Goal: Communication & Community: Answer question/provide support

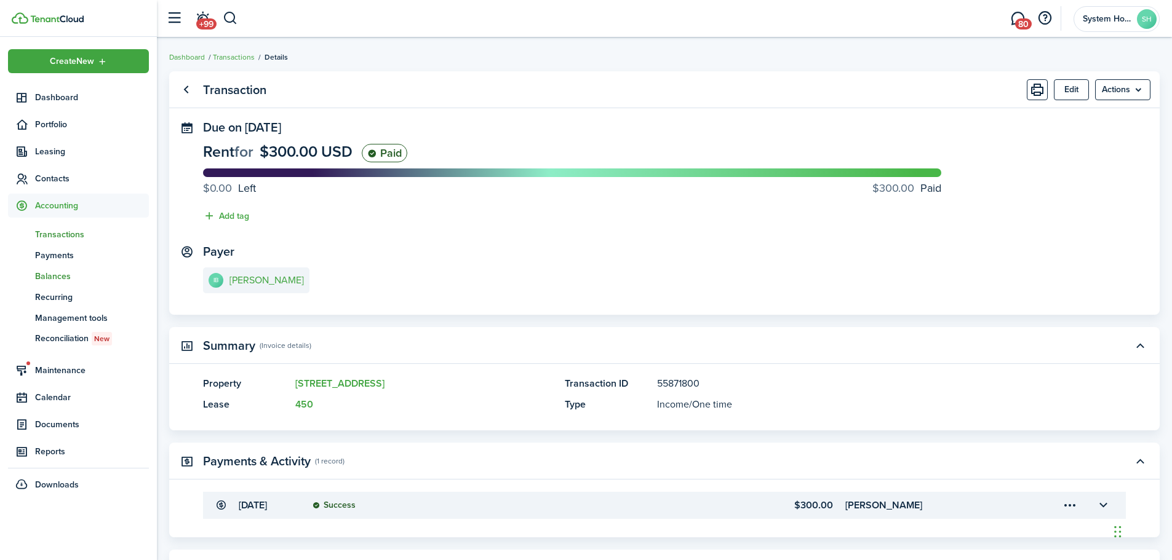
click at [73, 276] on span "Balances" at bounding box center [92, 276] width 114 height 13
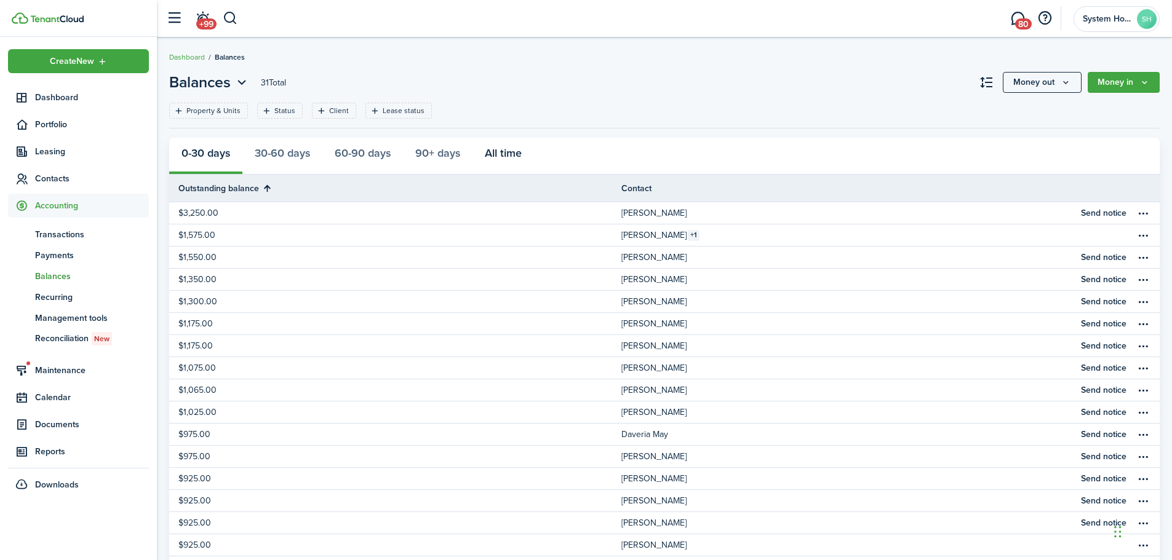
click at [516, 155] on button "All time" at bounding box center [503, 156] width 62 height 37
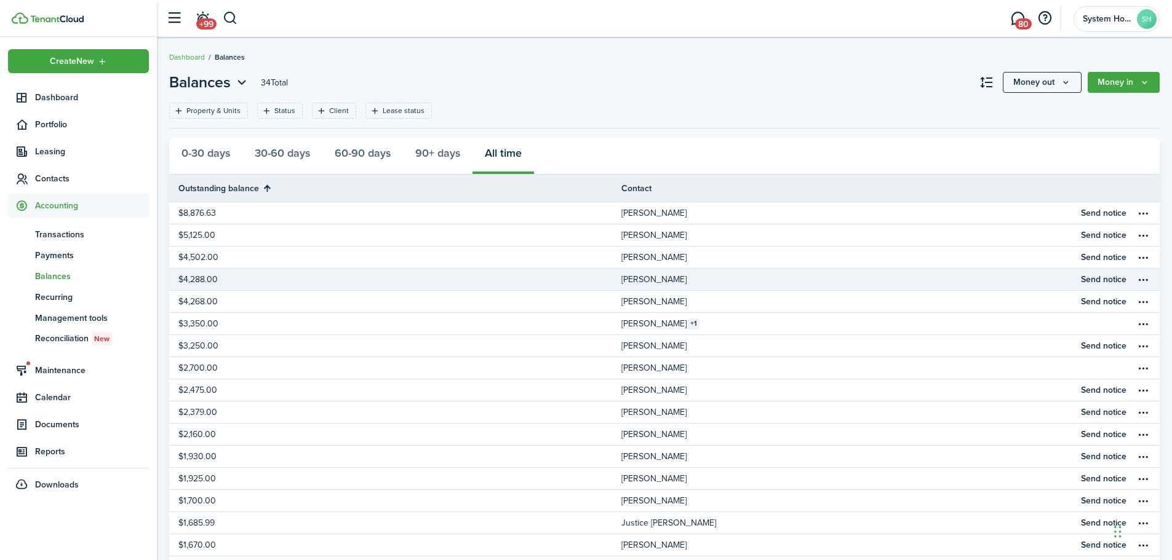
click at [883, 286] on link "[PERSON_NAME]" at bounding box center [847, 280] width 452 height 22
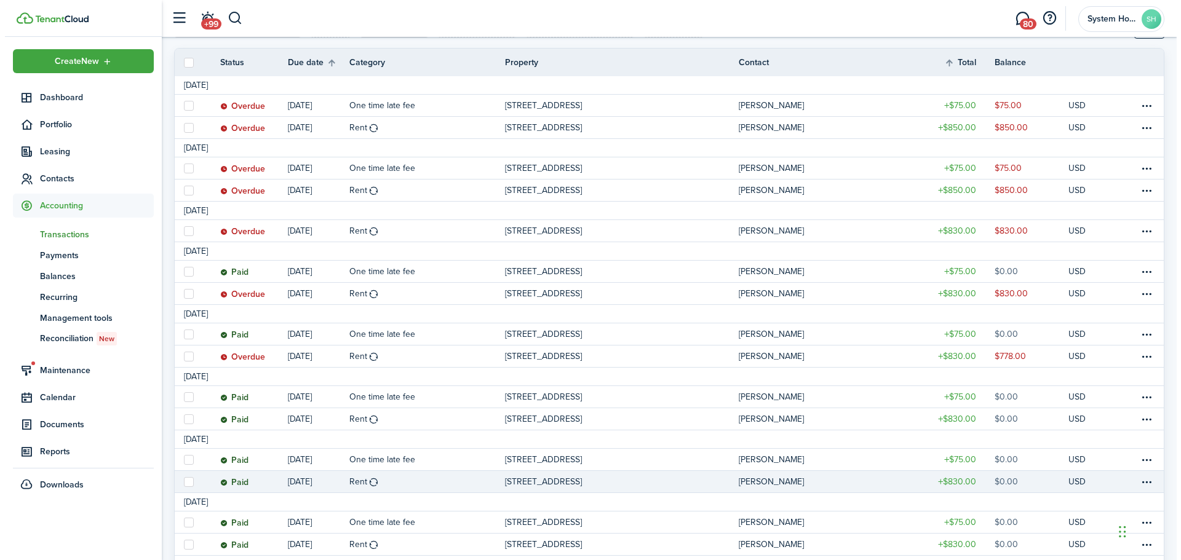
scroll to position [185, 0]
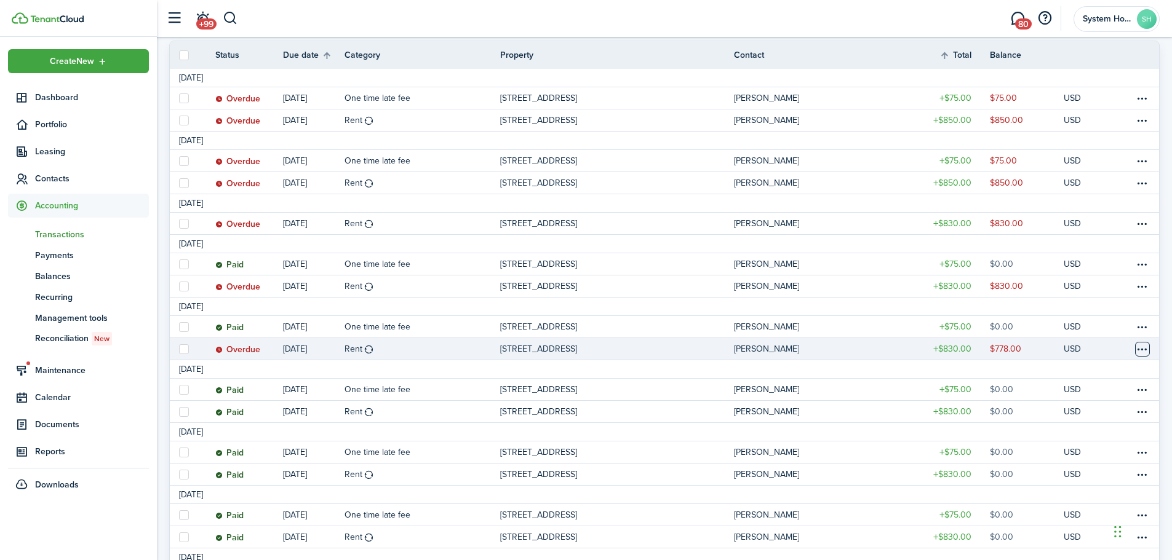
click at [1139, 354] on table-menu-btn-icon at bounding box center [1142, 349] width 15 height 15
click at [1087, 396] on link "Mark as paid" at bounding box center [1096, 395] width 108 height 21
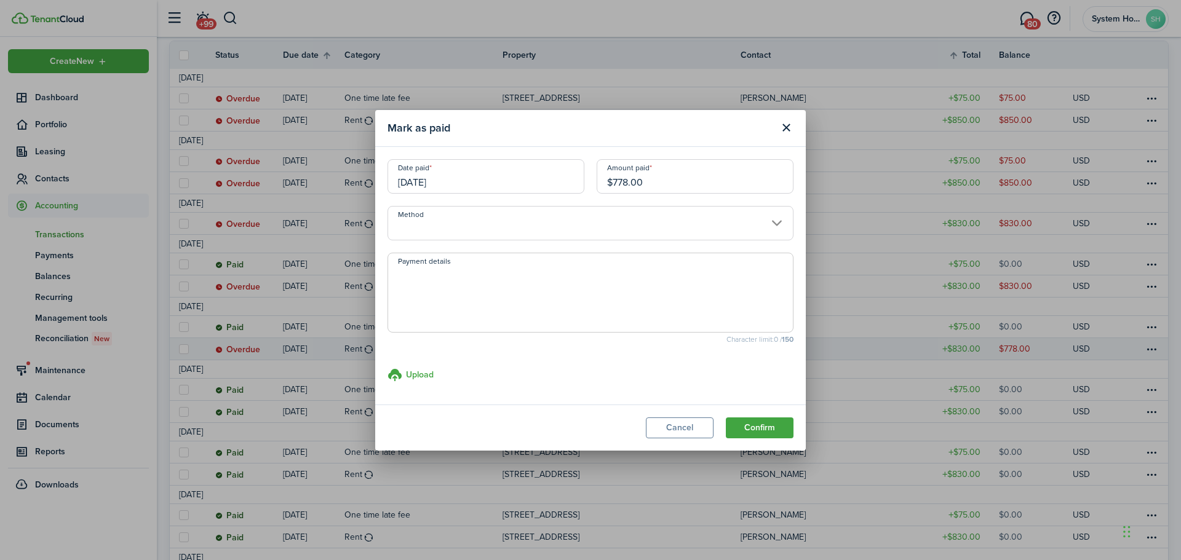
click at [776, 412] on modal-footer "Cancel Confirm" at bounding box center [590, 428] width 431 height 46
click at [779, 422] on button "Confirm" at bounding box center [760, 428] width 68 height 21
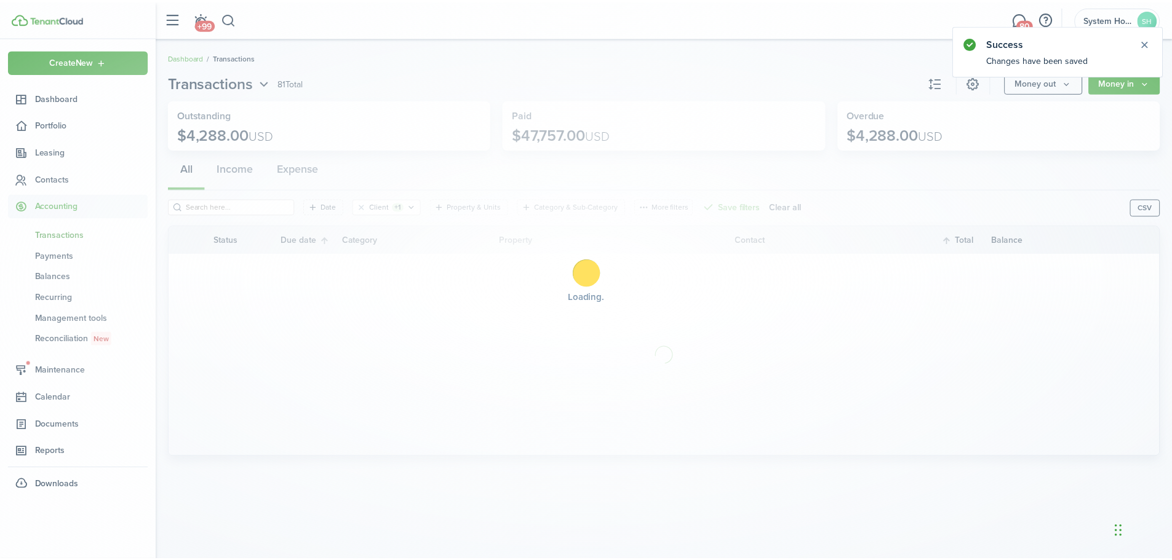
scroll to position [0, 0]
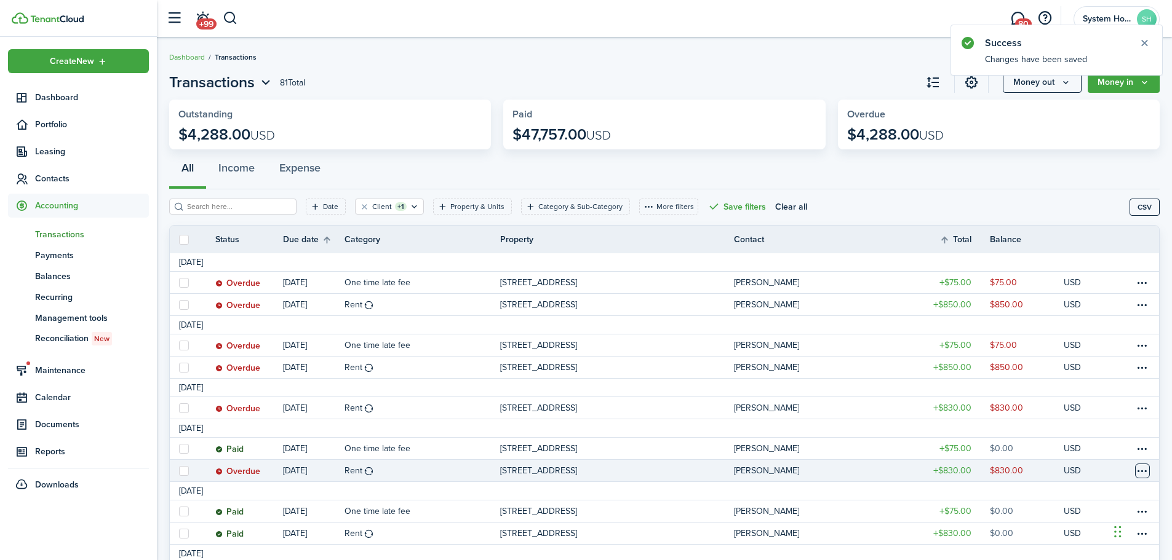
click at [1144, 469] on table-menu-btn-icon at bounding box center [1142, 471] width 15 height 15
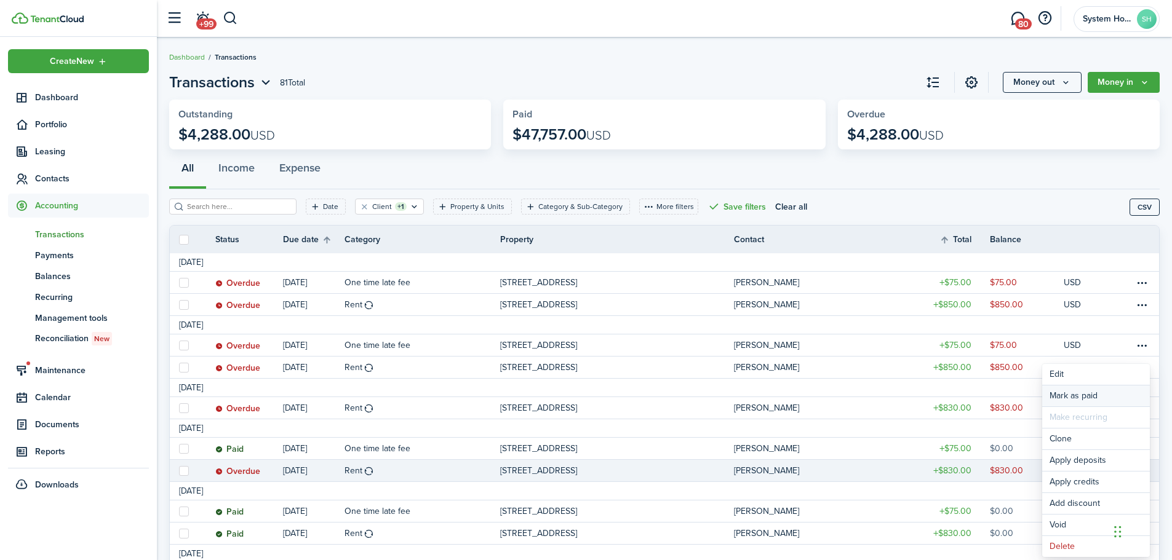
click at [1080, 395] on link "Mark as paid" at bounding box center [1096, 396] width 108 height 21
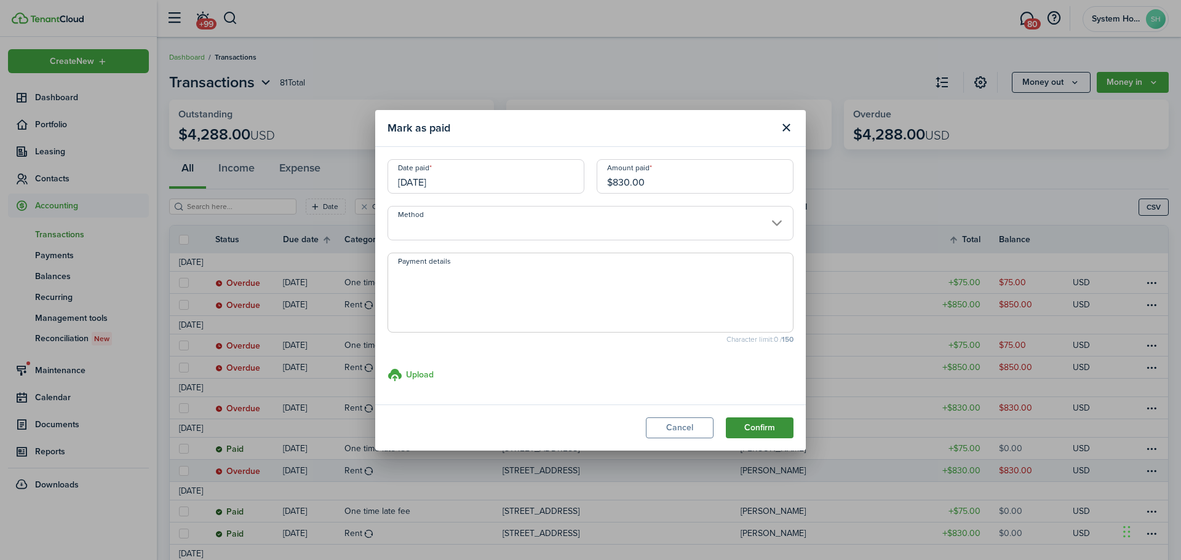
click at [751, 425] on button "Confirm" at bounding box center [760, 428] width 68 height 21
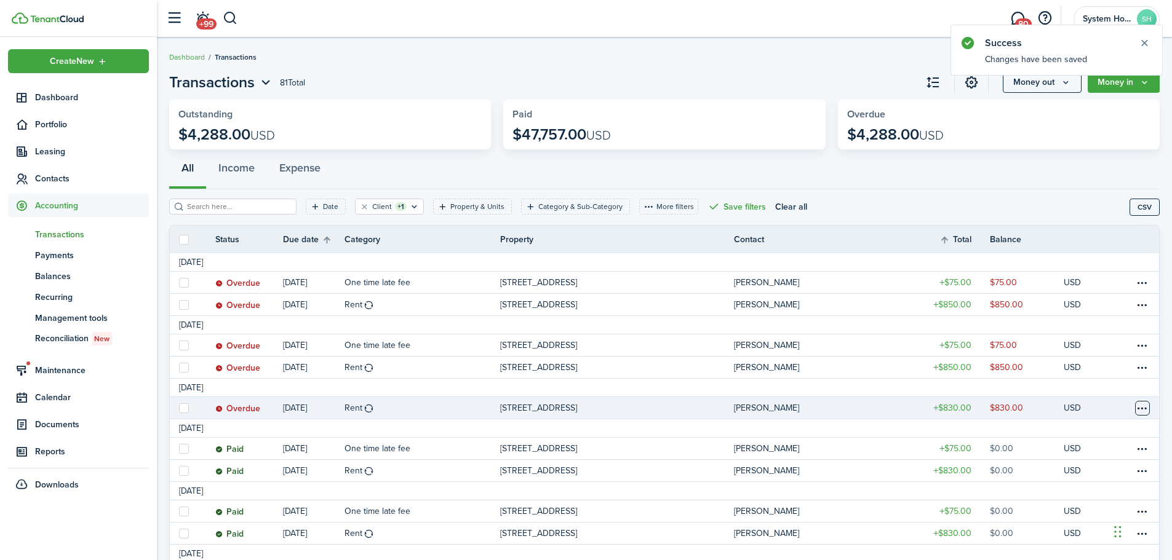
click at [1146, 406] on table-menu-btn-icon at bounding box center [1142, 408] width 15 height 15
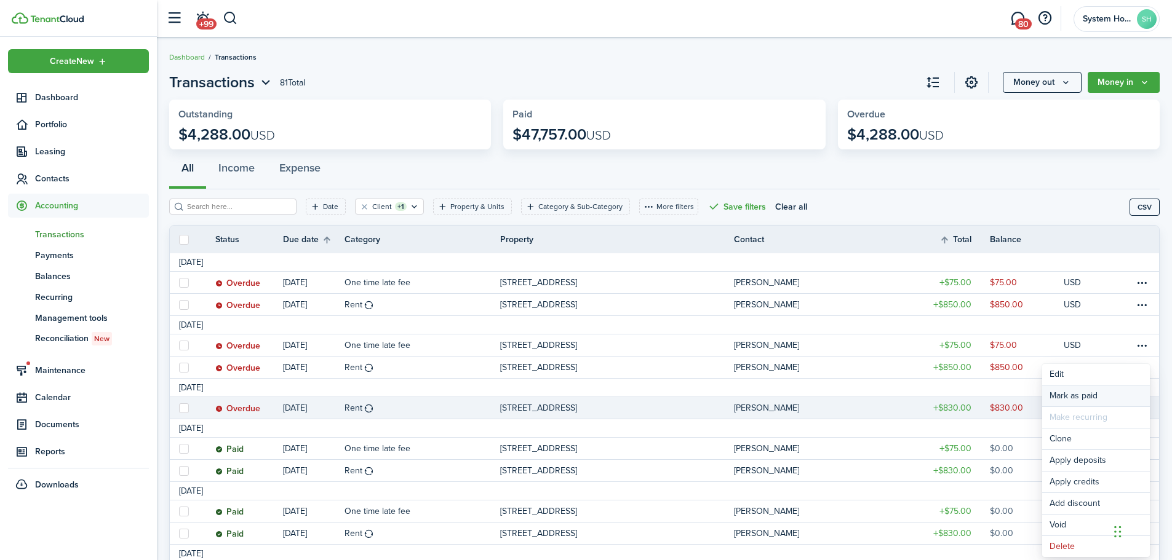
click at [1098, 394] on link "Mark as paid" at bounding box center [1096, 396] width 108 height 21
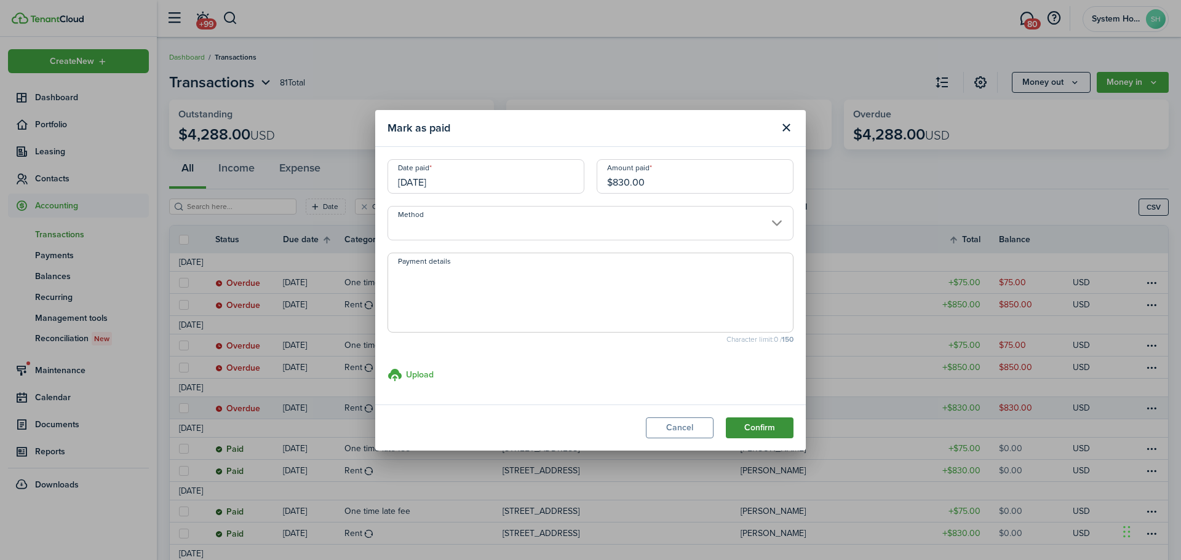
click at [757, 431] on button "Confirm" at bounding box center [760, 428] width 68 height 21
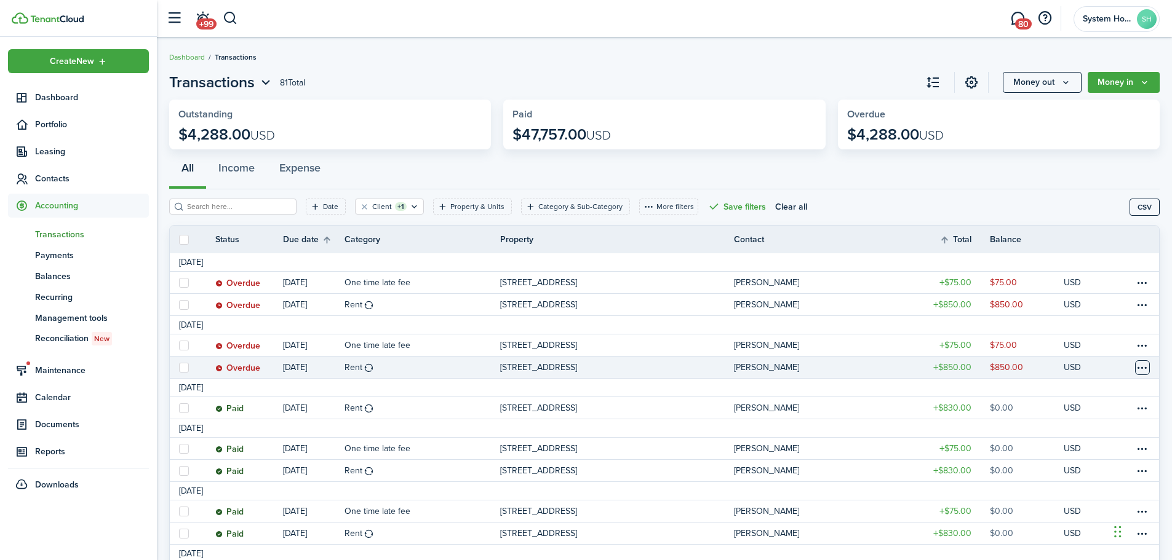
click at [1144, 365] on table-menu-btn-icon at bounding box center [1142, 368] width 15 height 15
click at [1091, 396] on link "Mark as paid" at bounding box center [1096, 396] width 108 height 21
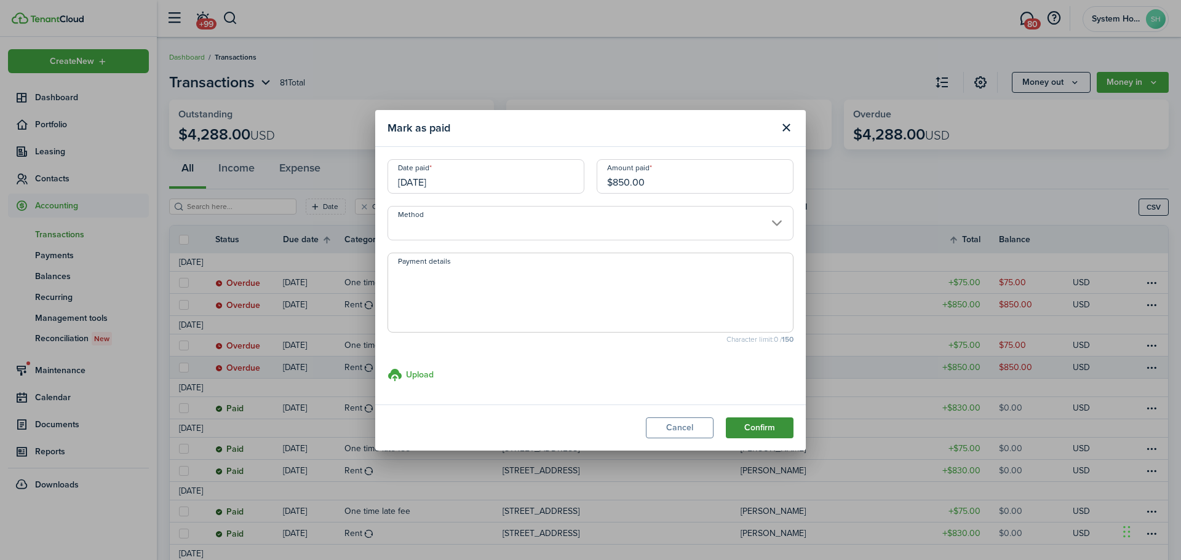
click at [754, 420] on button "Confirm" at bounding box center [760, 428] width 68 height 21
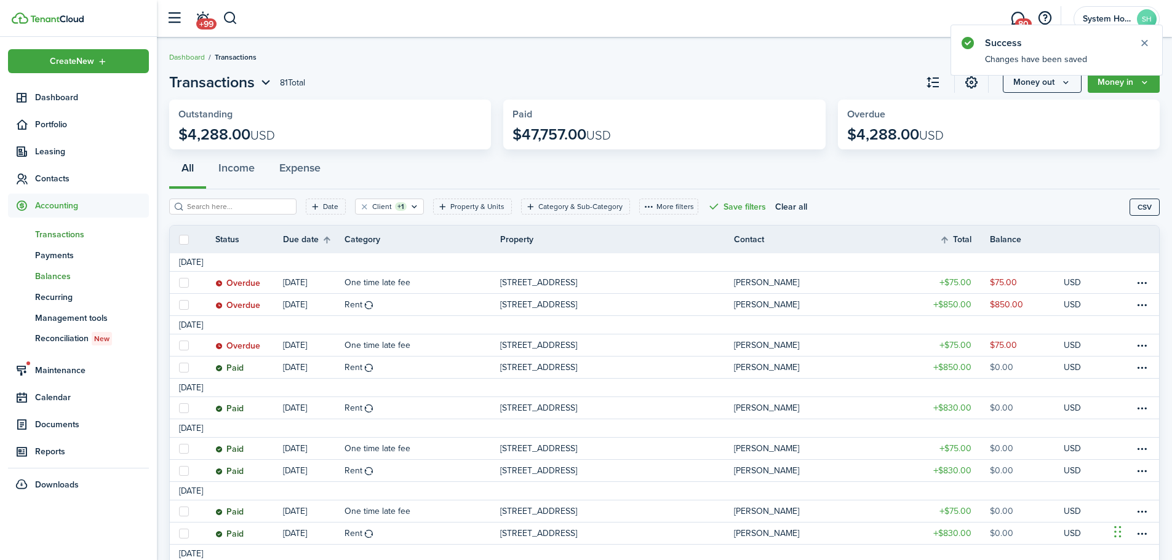
click at [60, 274] on span "Balances" at bounding box center [92, 276] width 114 height 13
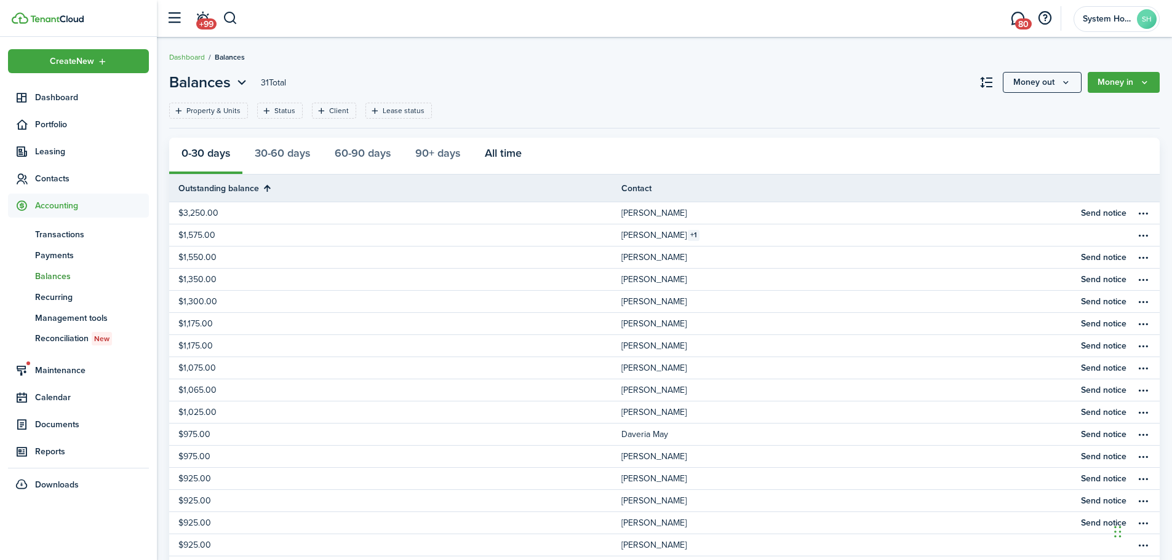
click at [493, 156] on button "All time" at bounding box center [503, 156] width 62 height 37
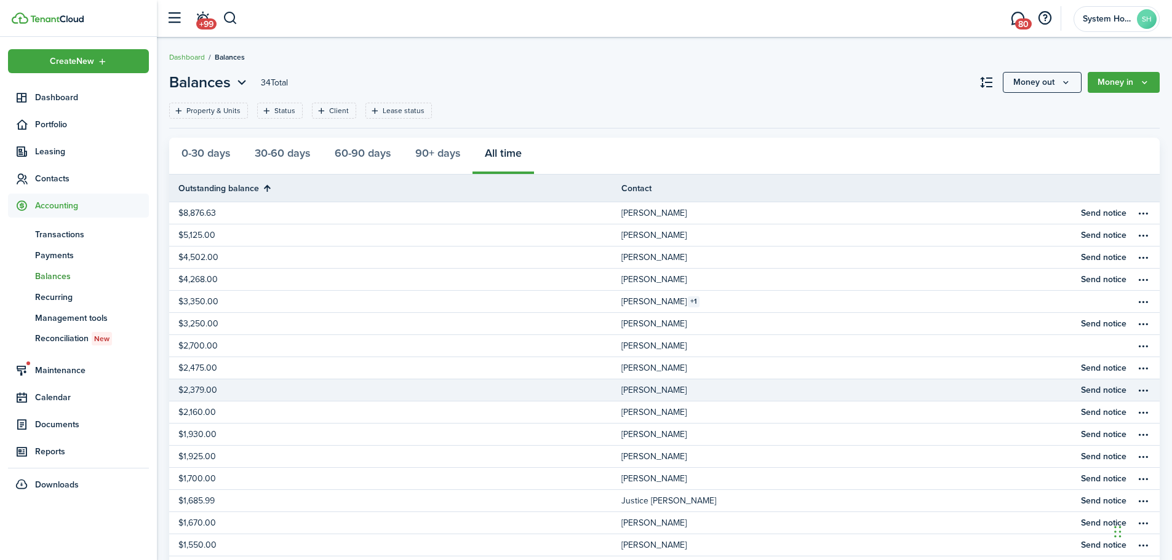
click at [744, 394] on link "[PERSON_NAME]" at bounding box center [847, 391] width 452 height 22
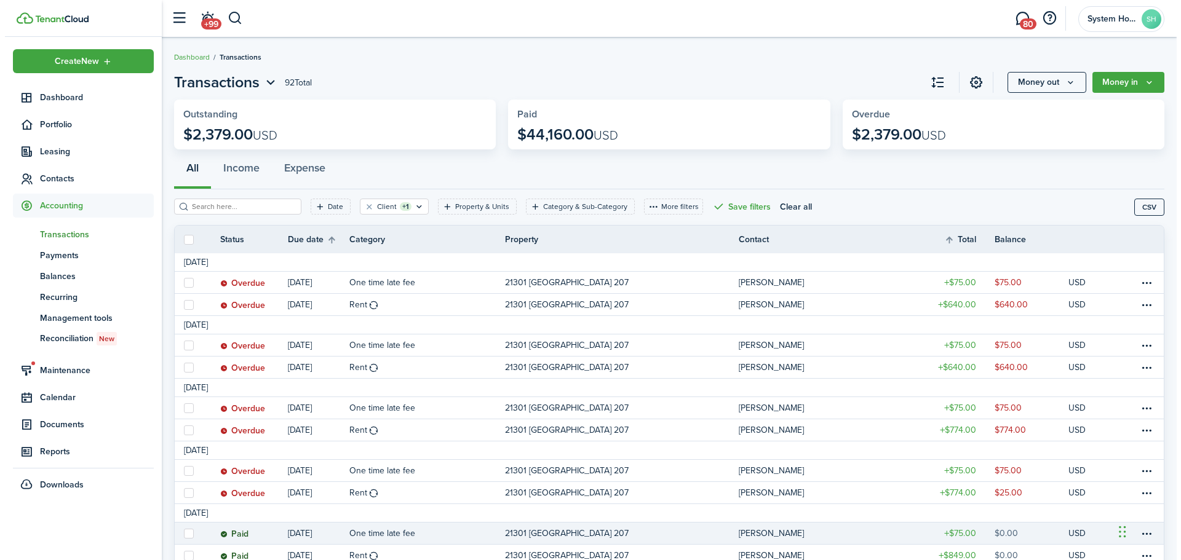
scroll to position [62, 0]
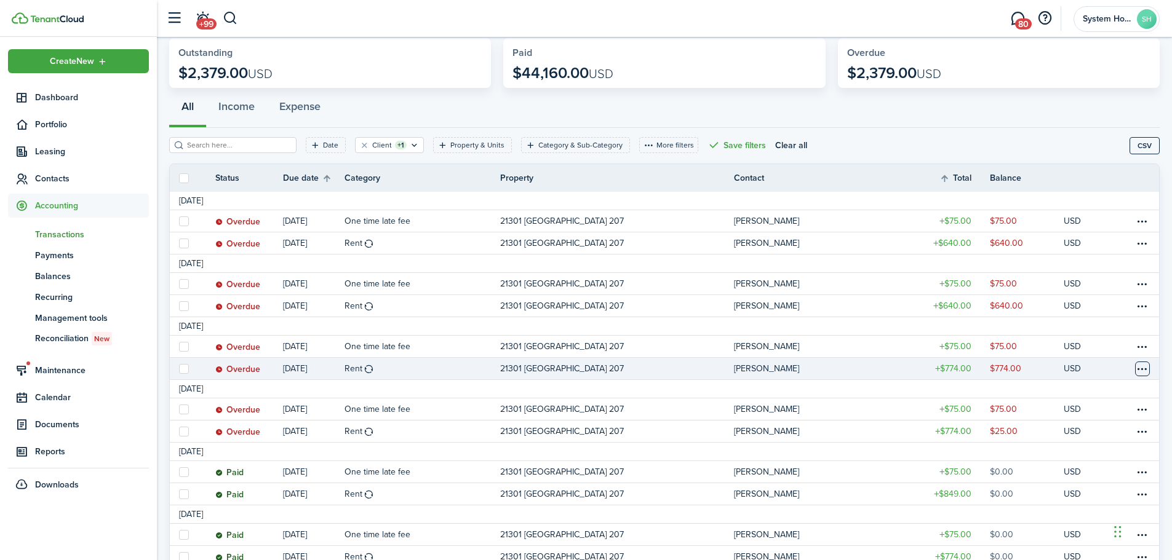
click at [1143, 367] on table-menu-btn-icon at bounding box center [1142, 369] width 15 height 15
click at [1090, 391] on link "Mark as paid" at bounding box center [1096, 396] width 108 height 21
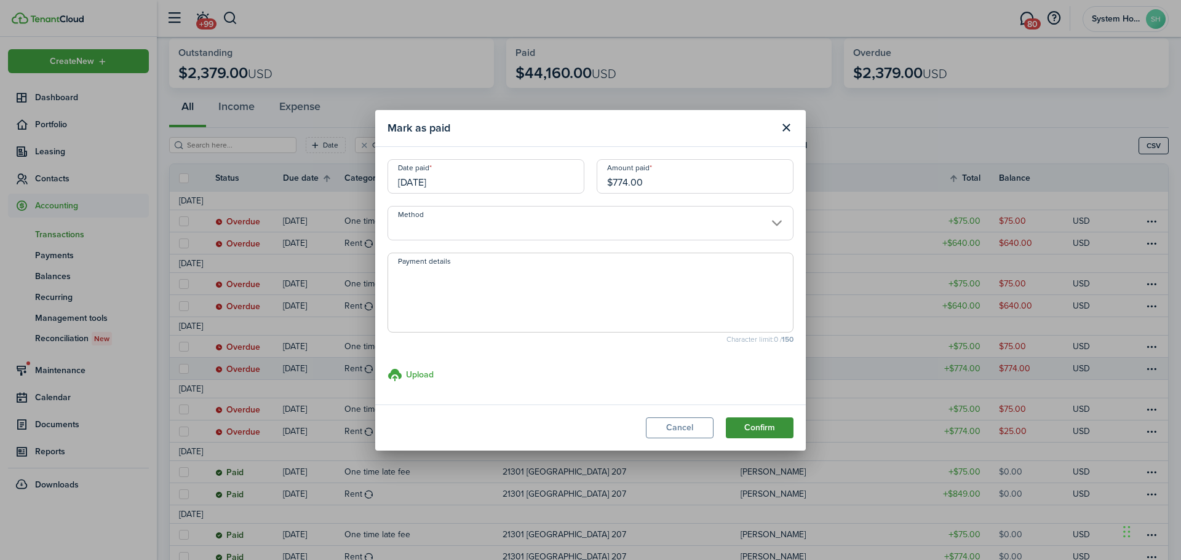
click at [754, 424] on button "Confirm" at bounding box center [760, 428] width 68 height 21
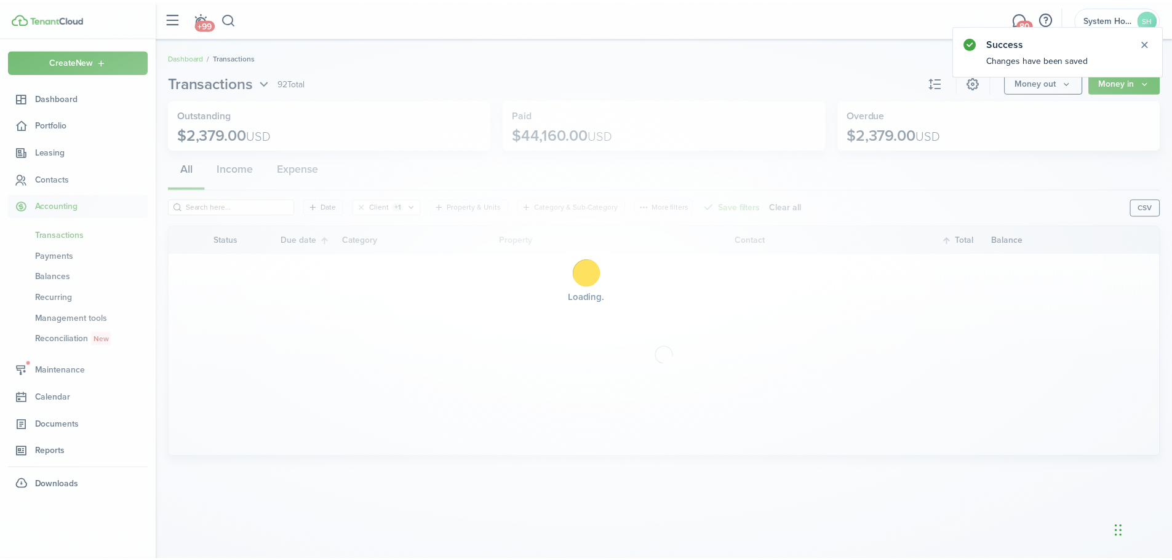
scroll to position [0, 0]
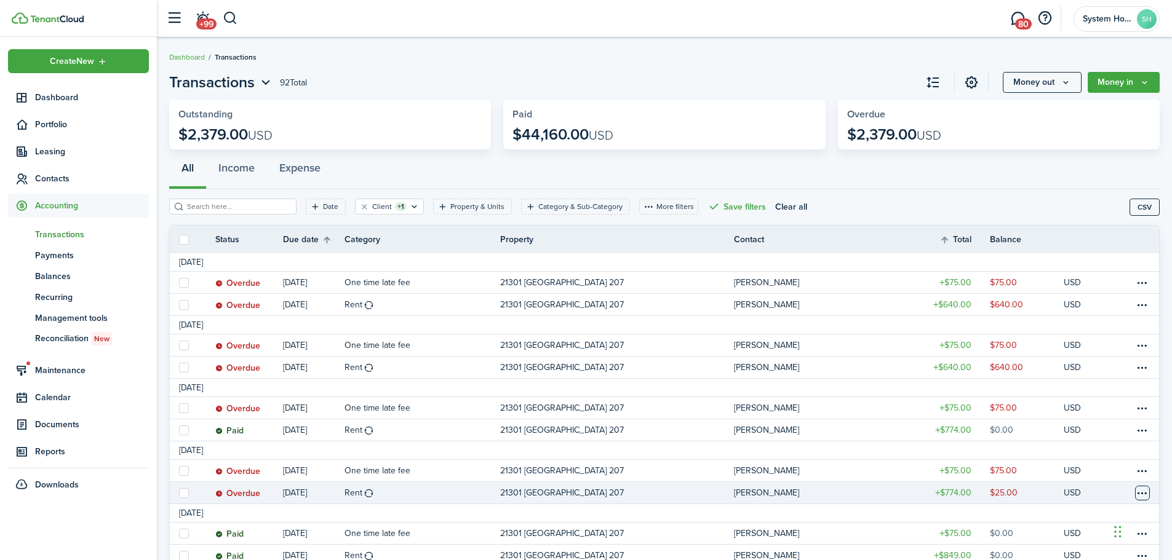
click at [1142, 489] on table-menu-btn-icon at bounding box center [1142, 493] width 15 height 15
click at [1074, 391] on link "Mark as paid" at bounding box center [1096, 396] width 108 height 21
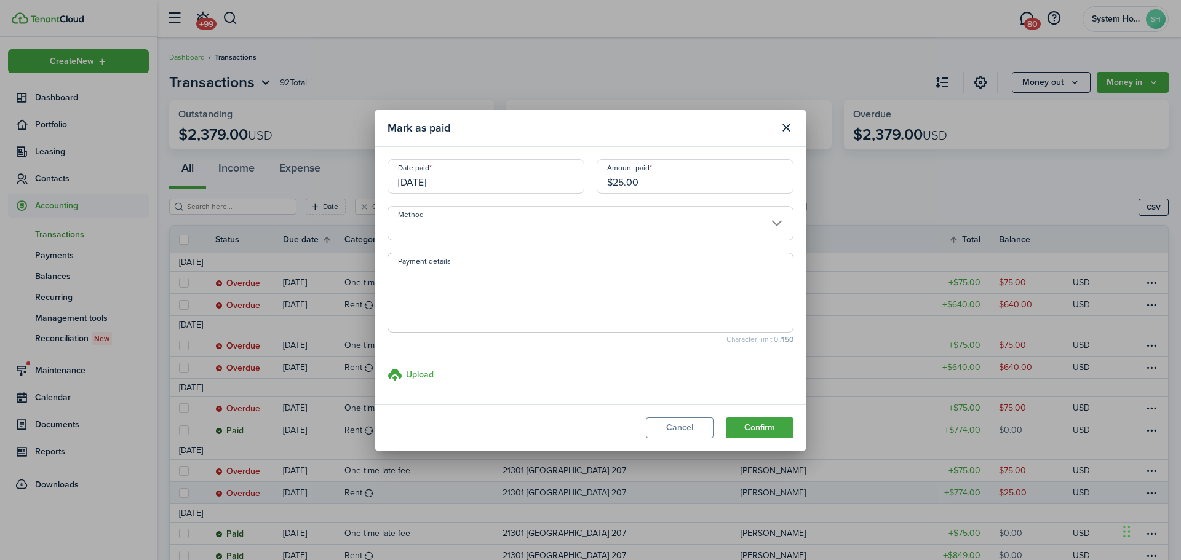
drag, startPoint x: 655, startPoint y: 187, endPoint x: 534, endPoint y: 185, distance: 120.6
click at [534, 185] on div "Date paid [DATE] Amount paid $25.00" at bounding box center [590, 182] width 418 height 47
type input "$1.00"
click at [759, 421] on button "Confirm" at bounding box center [760, 428] width 68 height 21
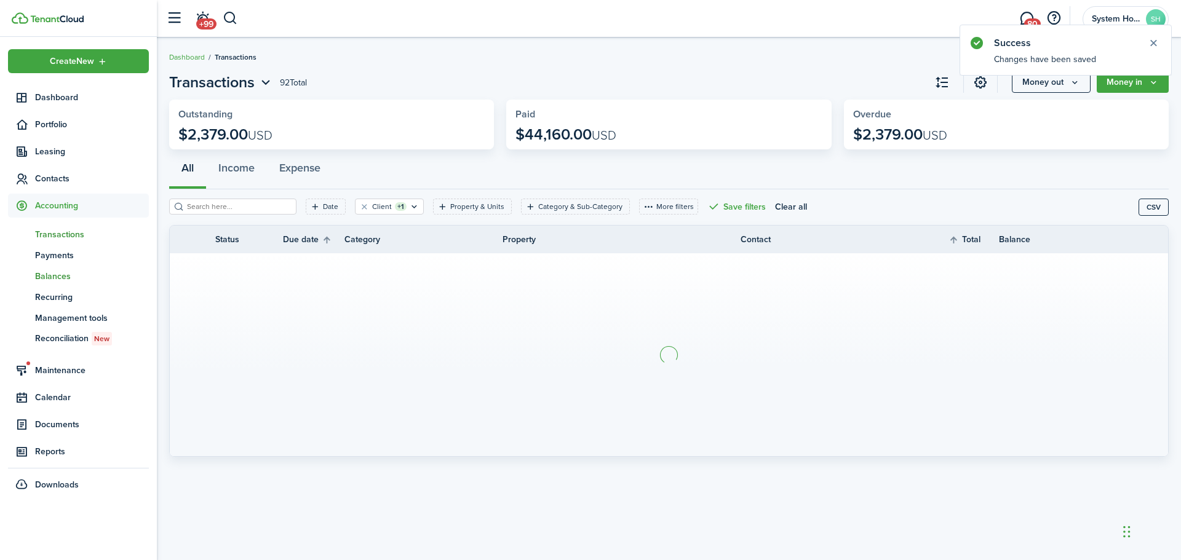
click at [66, 277] on span "Balances" at bounding box center [92, 276] width 114 height 13
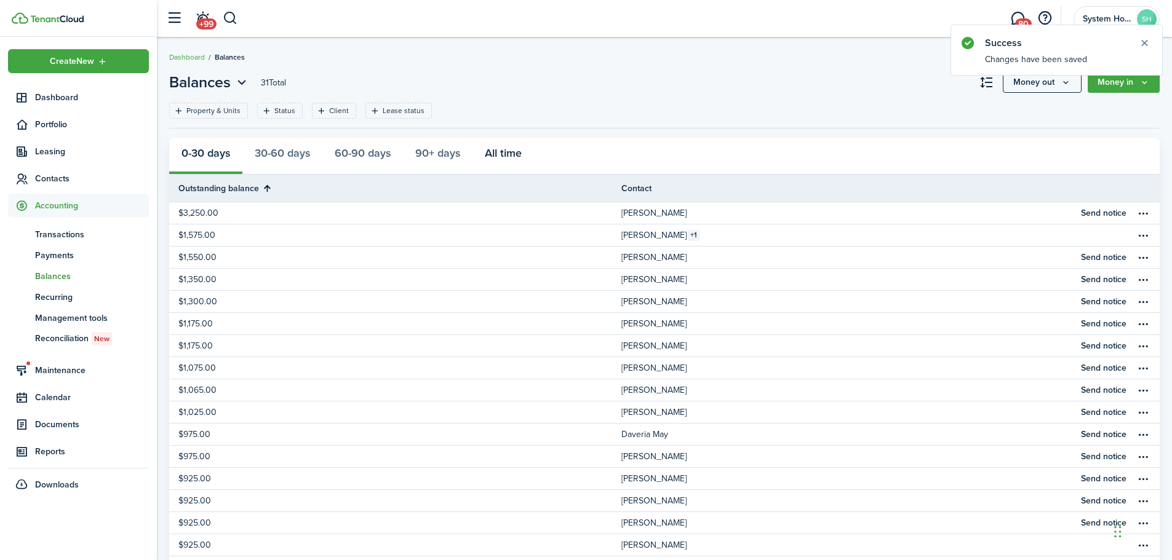
click at [501, 157] on button "All time" at bounding box center [503, 156] width 62 height 37
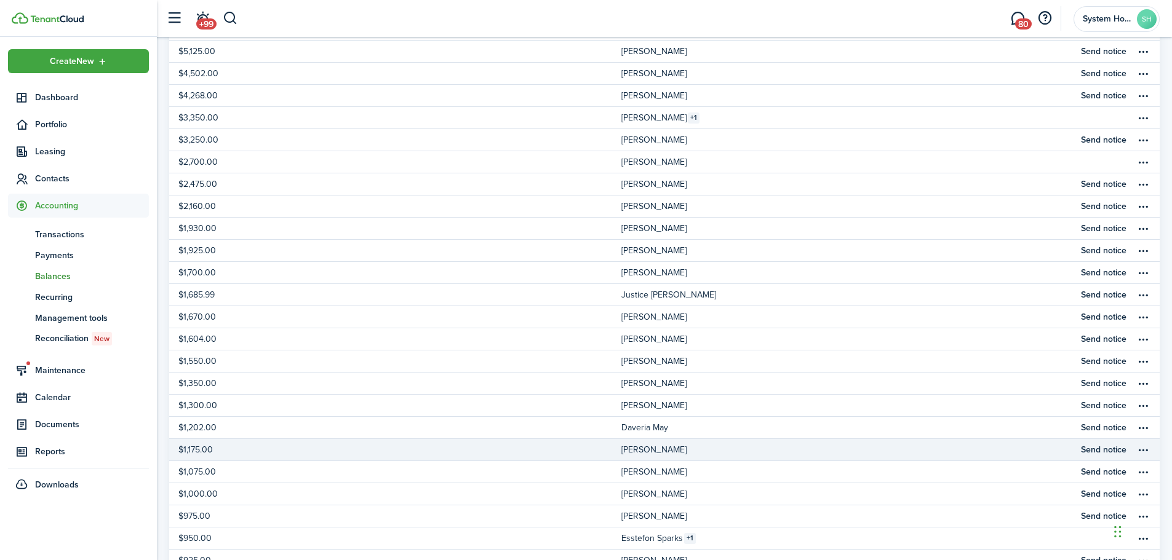
scroll to position [185, 0]
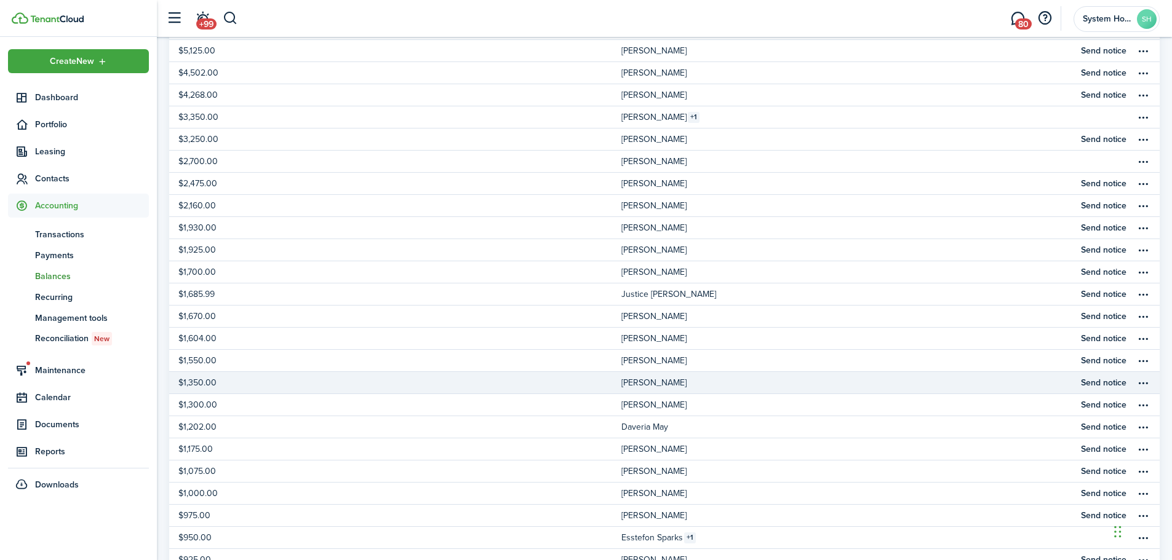
click at [678, 383] on link "[PERSON_NAME]" at bounding box center [847, 383] width 452 height 22
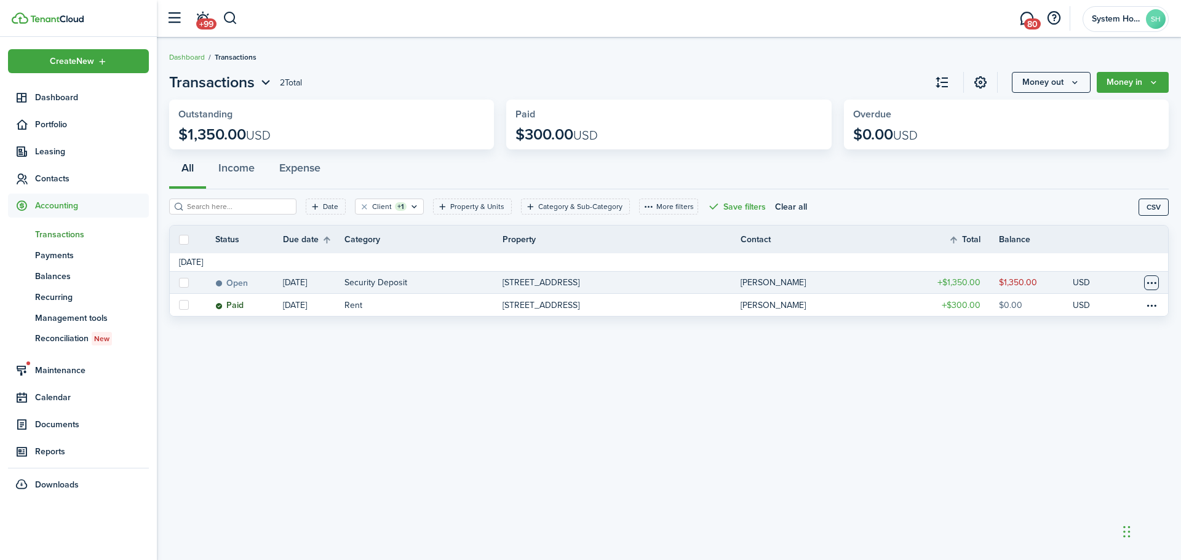
click at [1152, 283] on table-menu-btn-icon at bounding box center [1151, 283] width 15 height 15
click at [1105, 327] on link "Mark as paid" at bounding box center [1105, 328] width 108 height 21
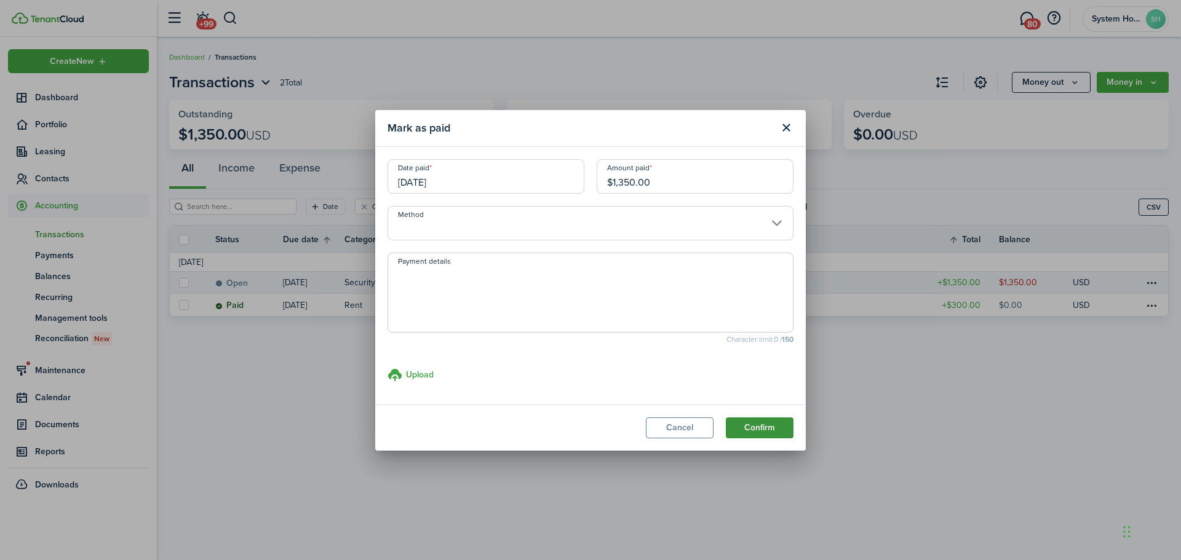
click at [755, 425] on button "Confirm" at bounding box center [760, 428] width 68 height 21
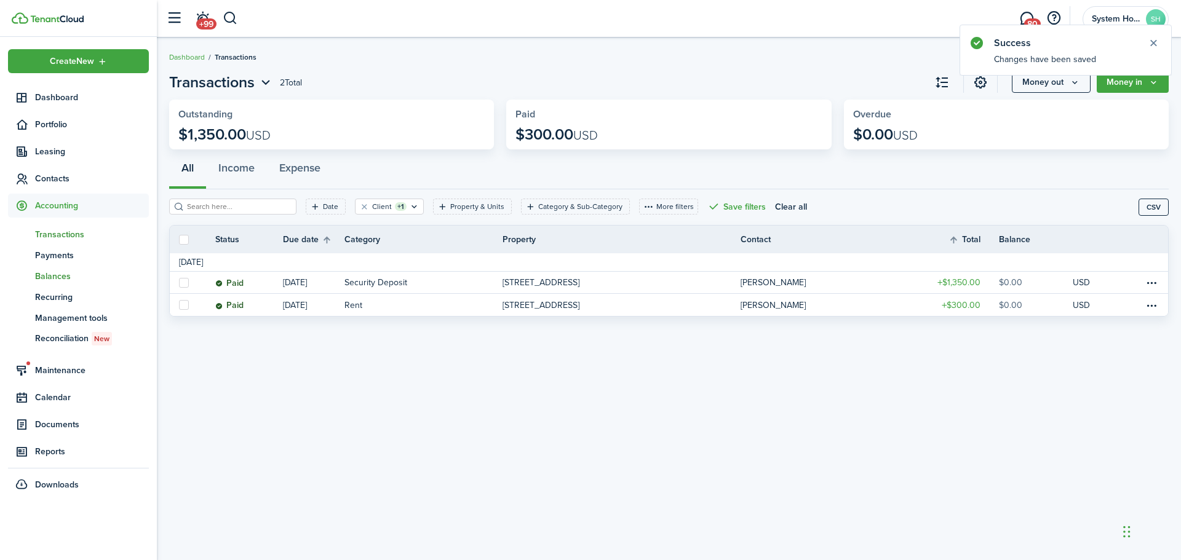
click at [34, 276] on span "bn" at bounding box center [21, 276] width 27 height 21
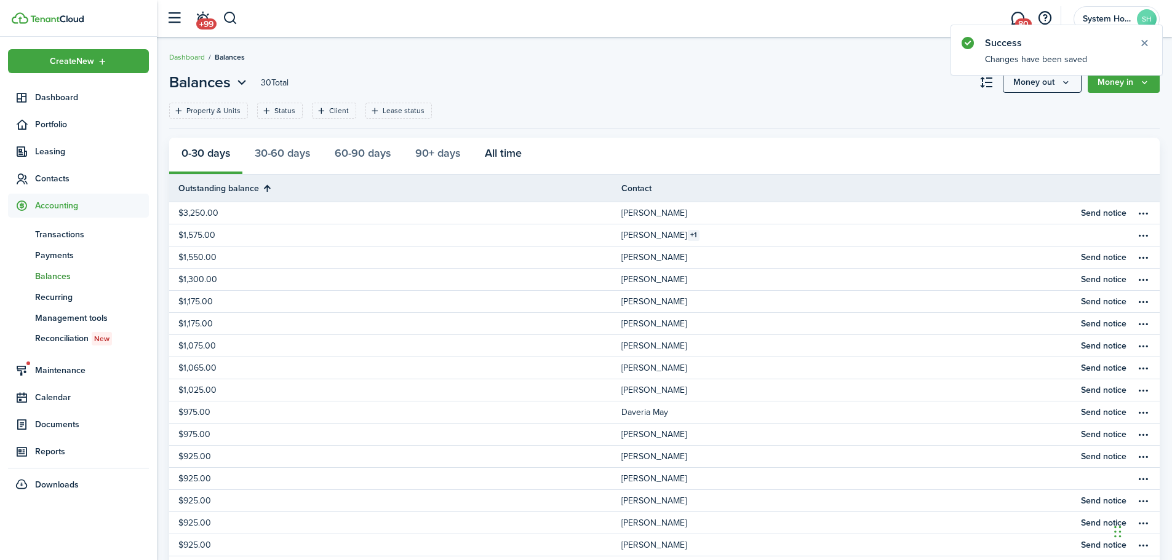
click at [496, 156] on button "All time" at bounding box center [503, 156] width 62 height 37
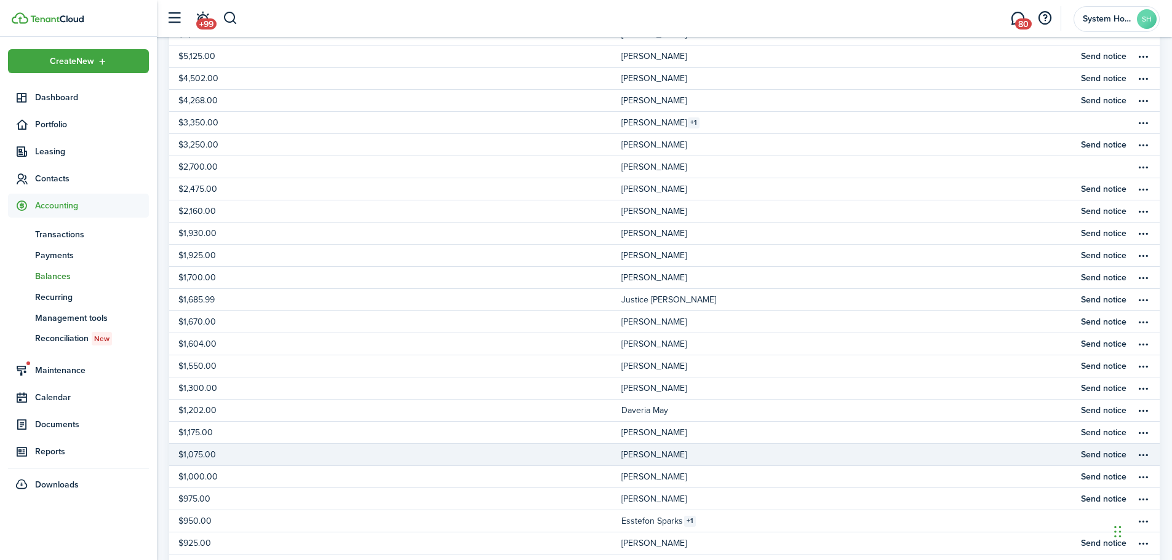
scroll to position [185, 0]
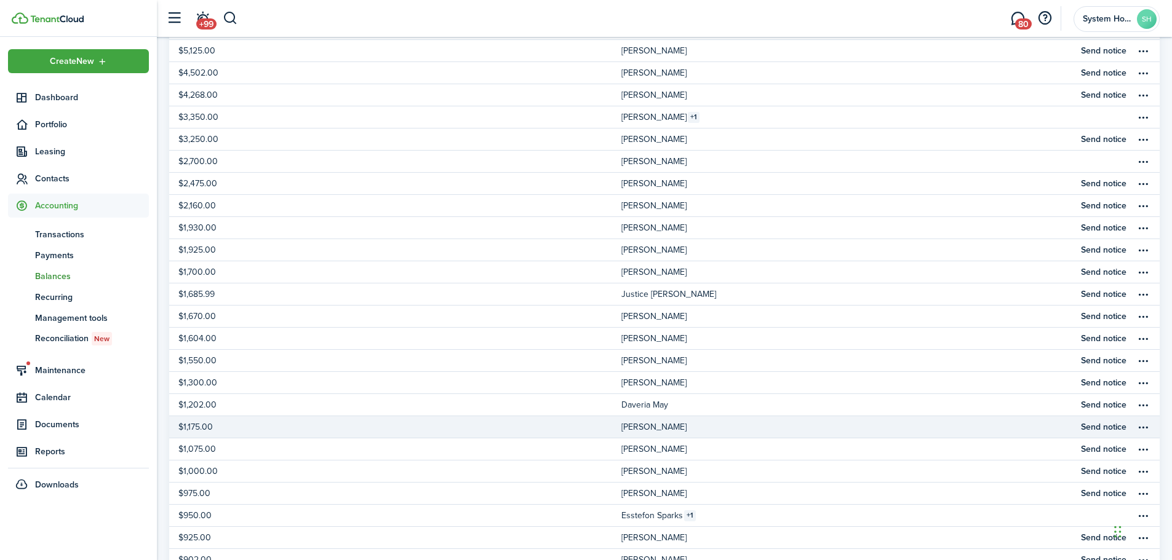
click at [679, 427] on table-profile-info "[PERSON_NAME]" at bounding box center [657, 428] width 73 height 10
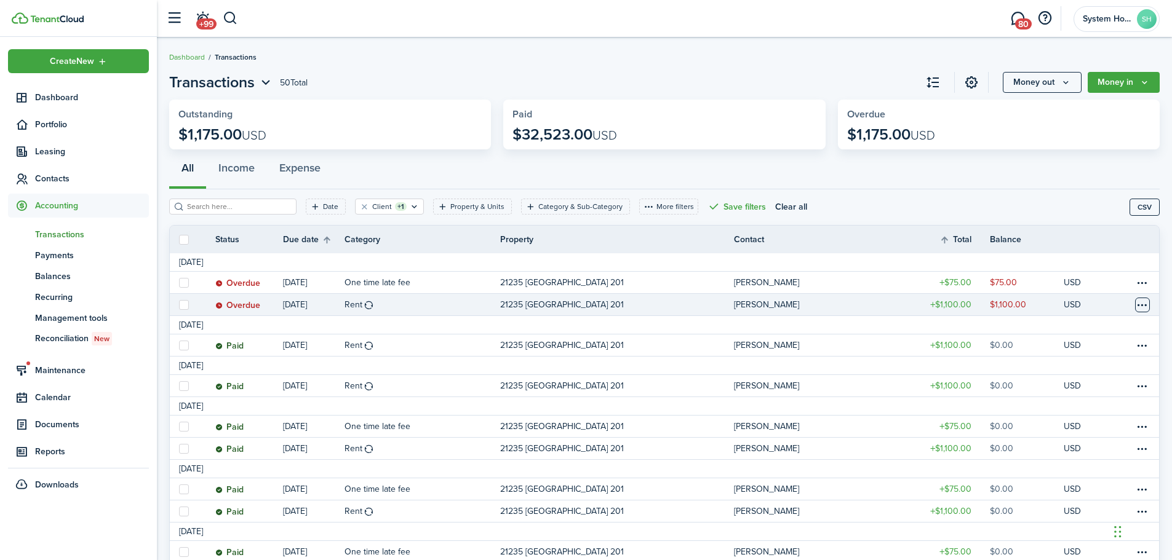
click at [1141, 306] on table-menu-btn-icon at bounding box center [1142, 305] width 15 height 15
click at [1109, 349] on link "Mark as paid" at bounding box center [1096, 350] width 108 height 21
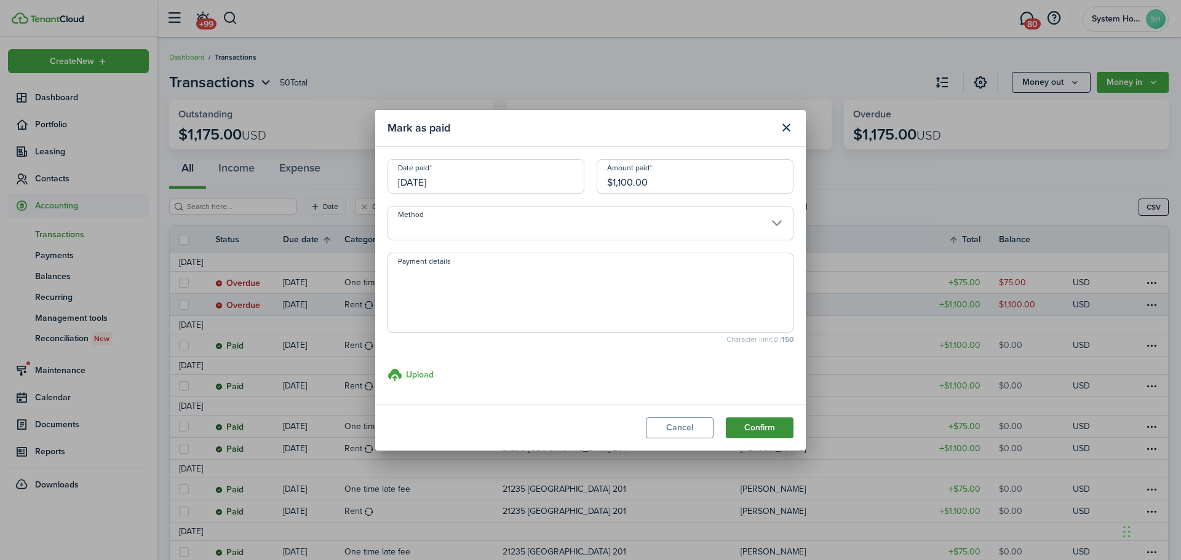
click at [770, 431] on button "Confirm" at bounding box center [760, 428] width 68 height 21
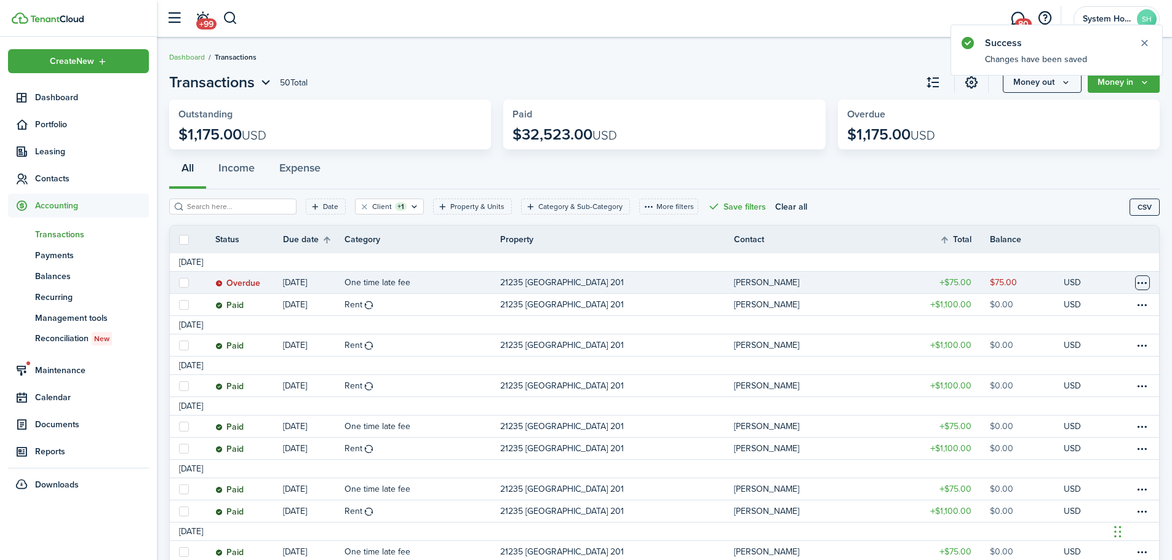
click at [1147, 279] on table-menu-btn-icon at bounding box center [1142, 283] width 15 height 15
click at [1058, 475] on button "Delete" at bounding box center [1096, 479] width 108 height 21
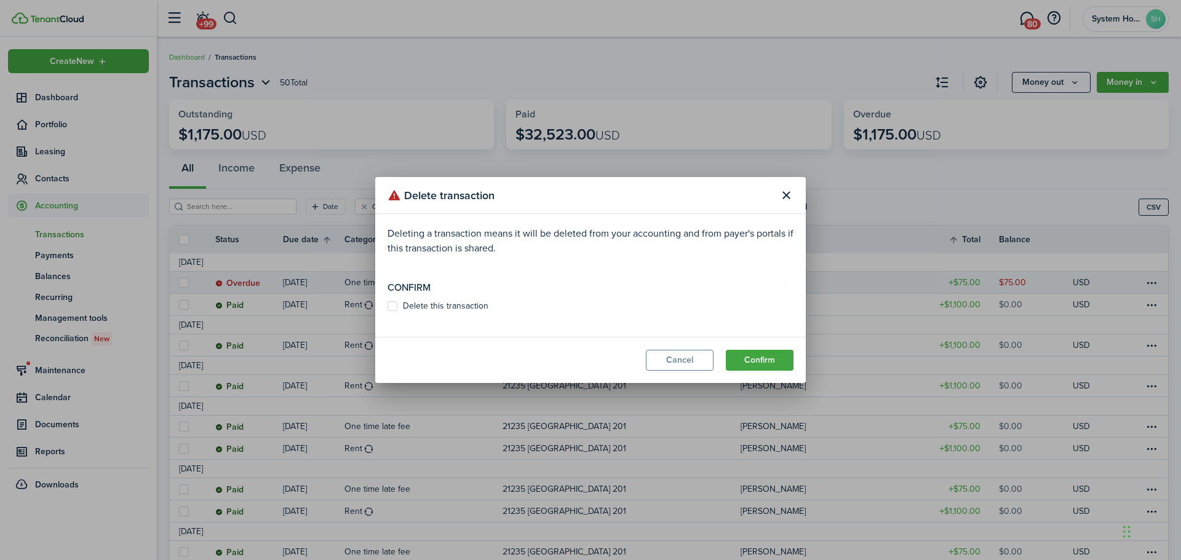
drag, startPoint x: 397, startPoint y: 308, endPoint x: 405, endPoint y: 308, distance: 8.0
click at [396, 308] on label "Delete this transaction" at bounding box center [438, 306] width 101 height 10
click at [388, 307] on input "Delete this transaction" at bounding box center [387, 306] width 1 height 1
checkbox input "true"
click at [753, 357] on button "Confirm" at bounding box center [760, 360] width 68 height 21
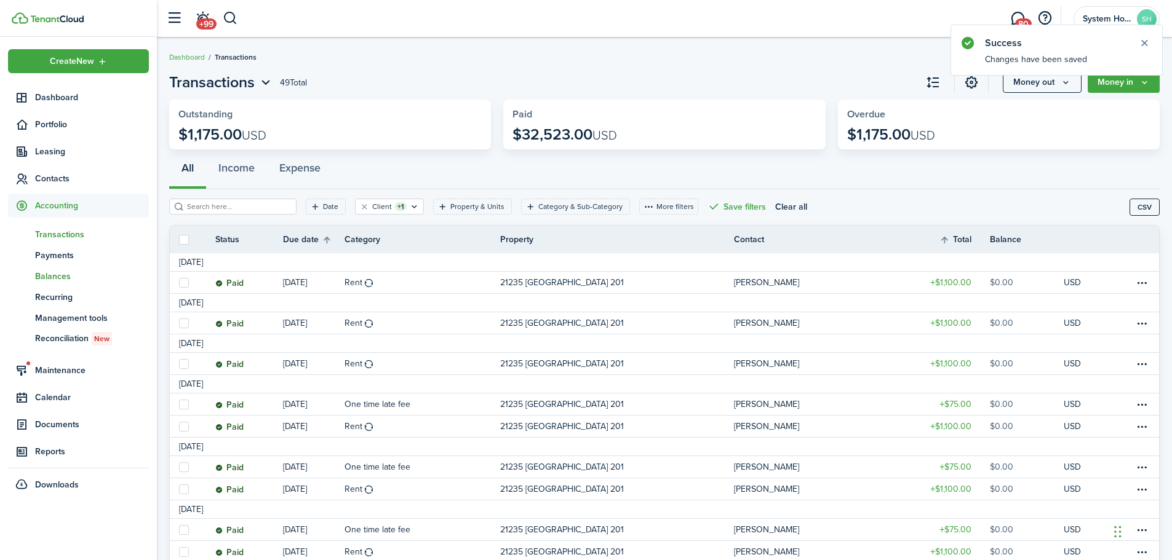
click at [62, 279] on span "Balances" at bounding box center [92, 276] width 114 height 13
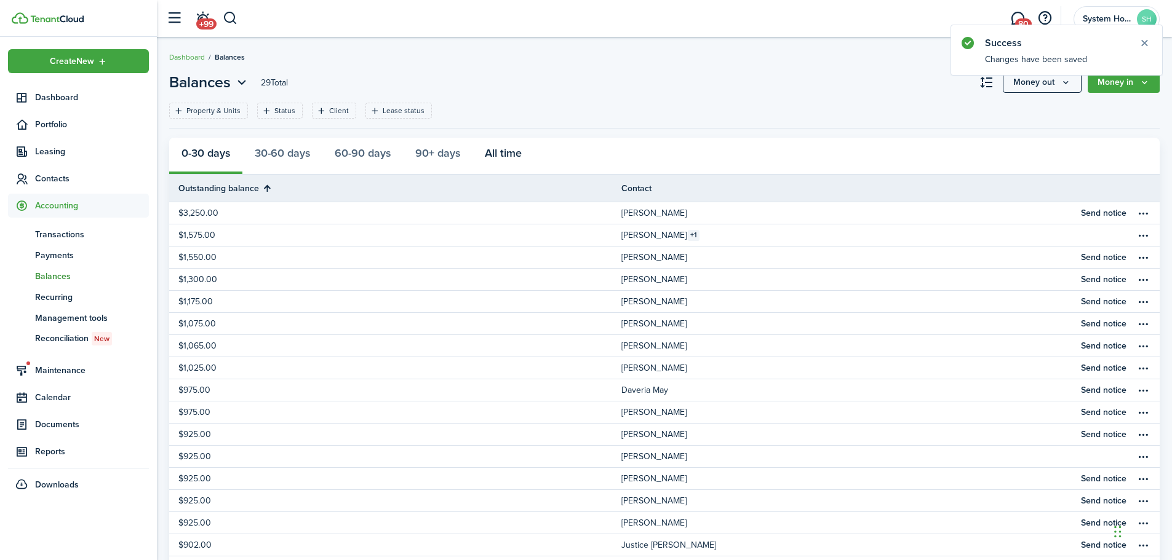
click at [511, 155] on button "All time" at bounding box center [503, 156] width 62 height 37
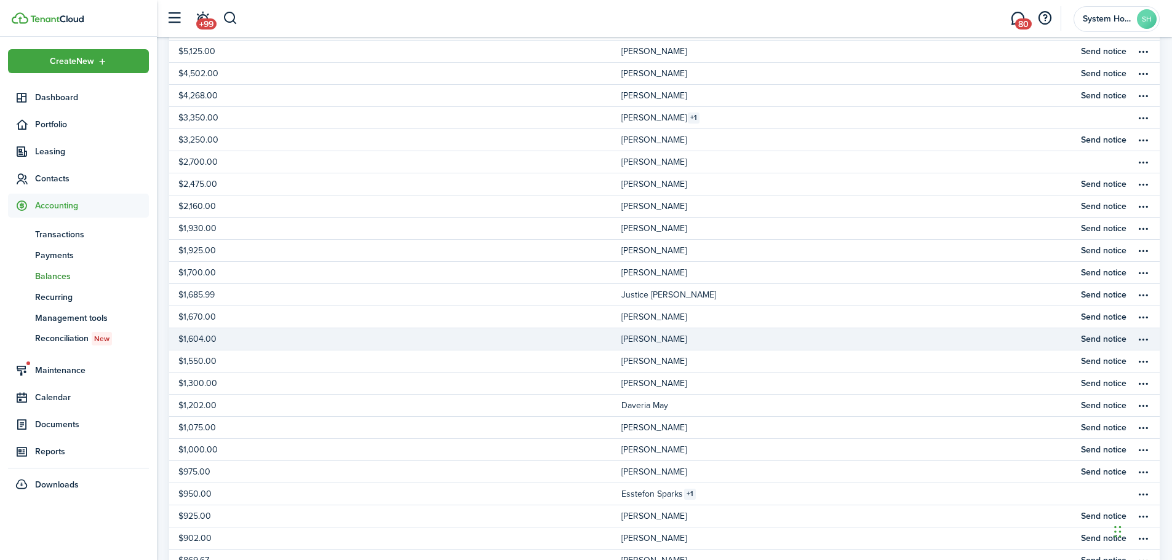
scroll to position [185, 0]
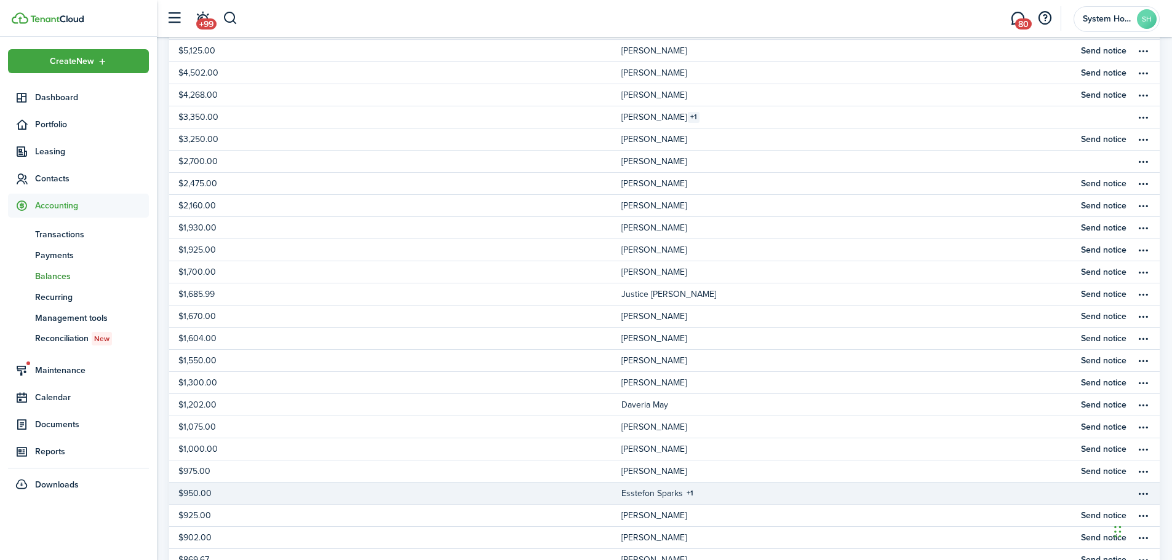
click at [668, 492] on table-info-title "Esstefon Sparks" at bounding box center [652, 493] width 62 height 13
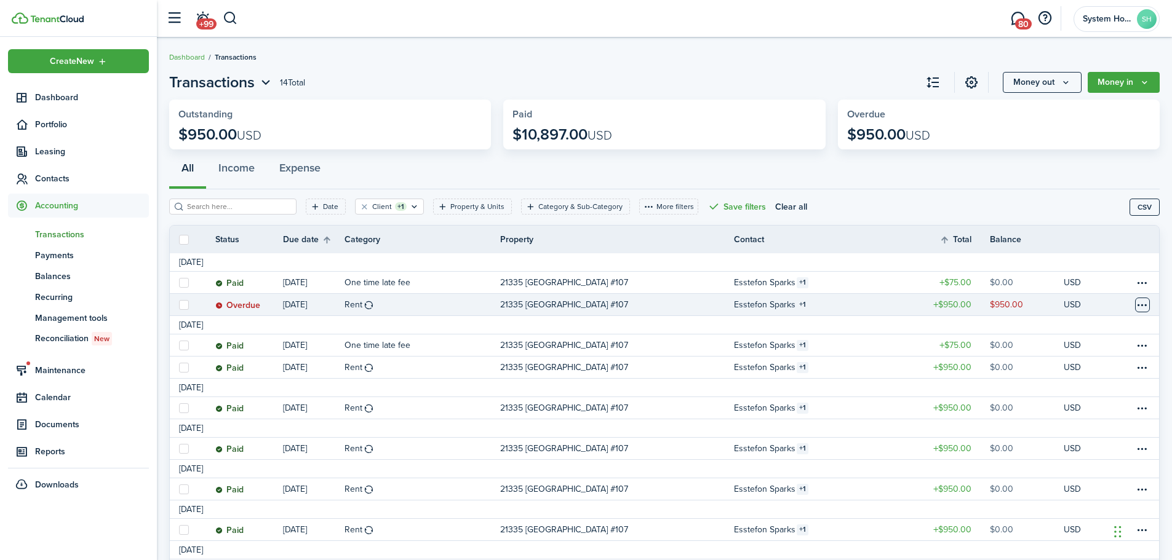
click at [1143, 300] on table-menu-btn-icon at bounding box center [1142, 305] width 15 height 15
click at [1102, 353] on link "Mark as paid" at bounding box center [1096, 350] width 108 height 21
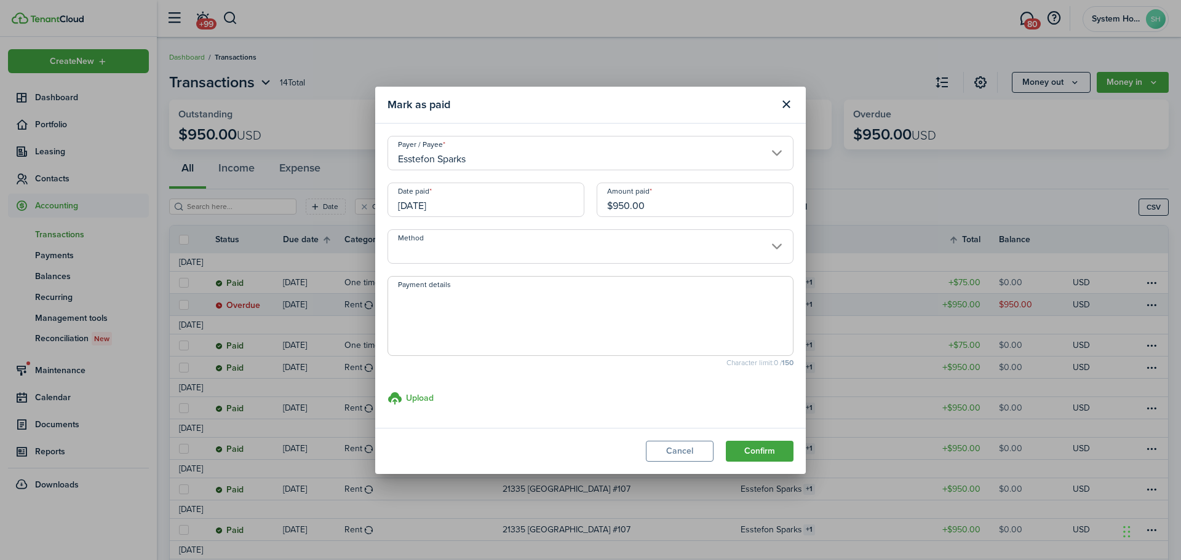
click at [760, 463] on modal-footer "Cancel Confirm" at bounding box center [590, 451] width 431 height 46
click at [748, 452] on button "Confirm" at bounding box center [760, 451] width 68 height 21
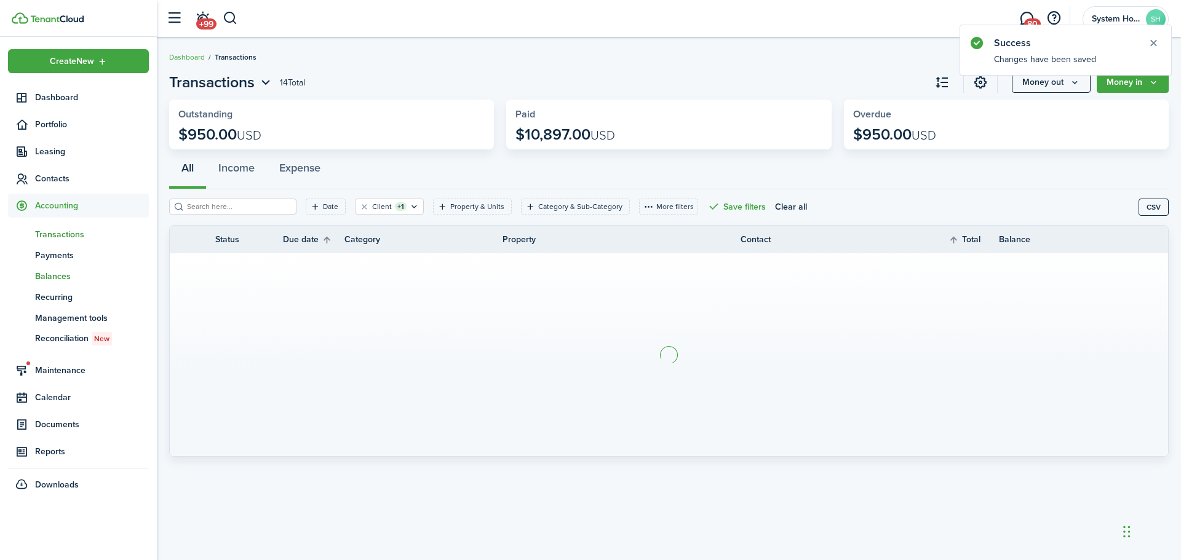
click at [48, 279] on span "Balances" at bounding box center [92, 276] width 114 height 13
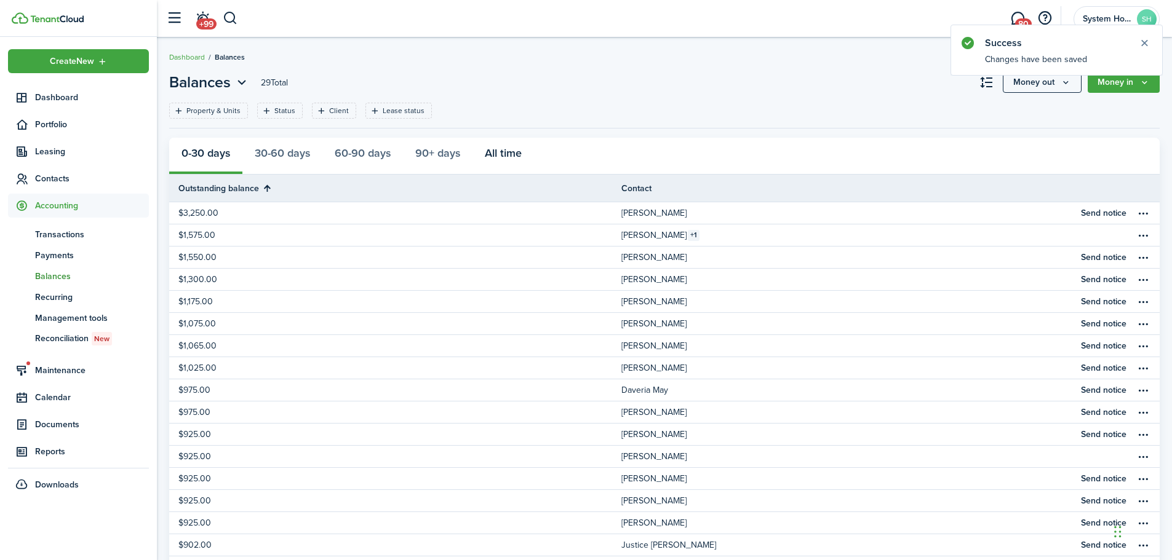
click at [512, 143] on button "All time" at bounding box center [503, 156] width 62 height 37
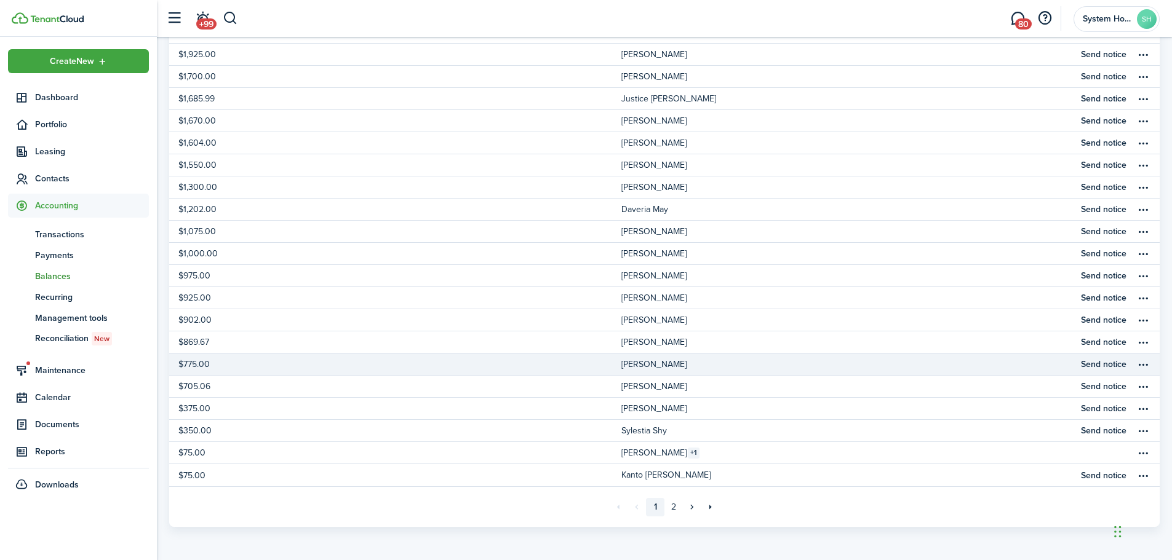
scroll to position [381, 0]
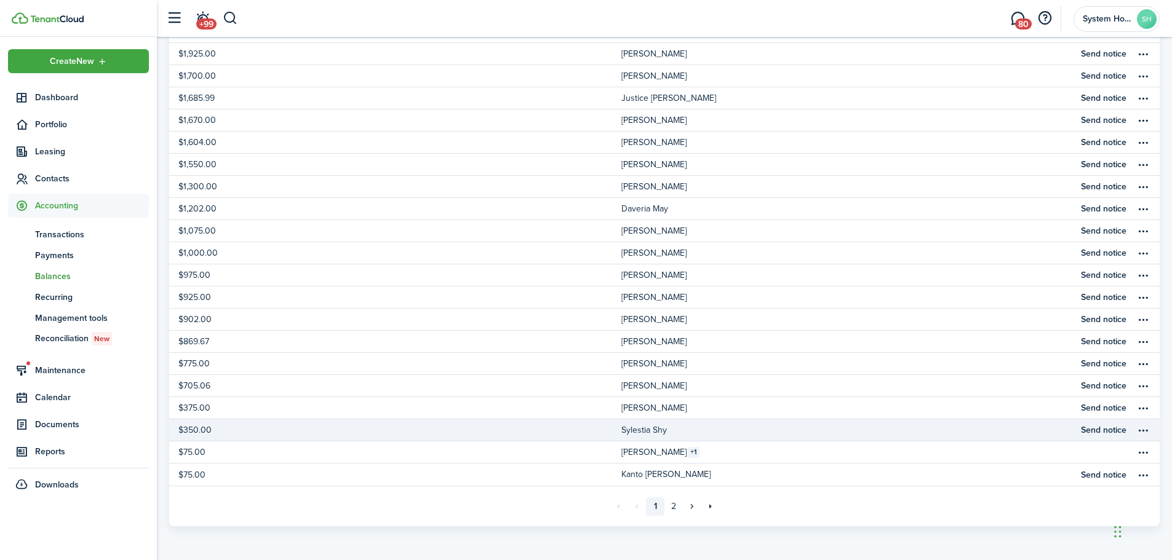
click at [663, 429] on table-profile-info-text "Sylestia Shy" at bounding box center [644, 431] width 46 height 10
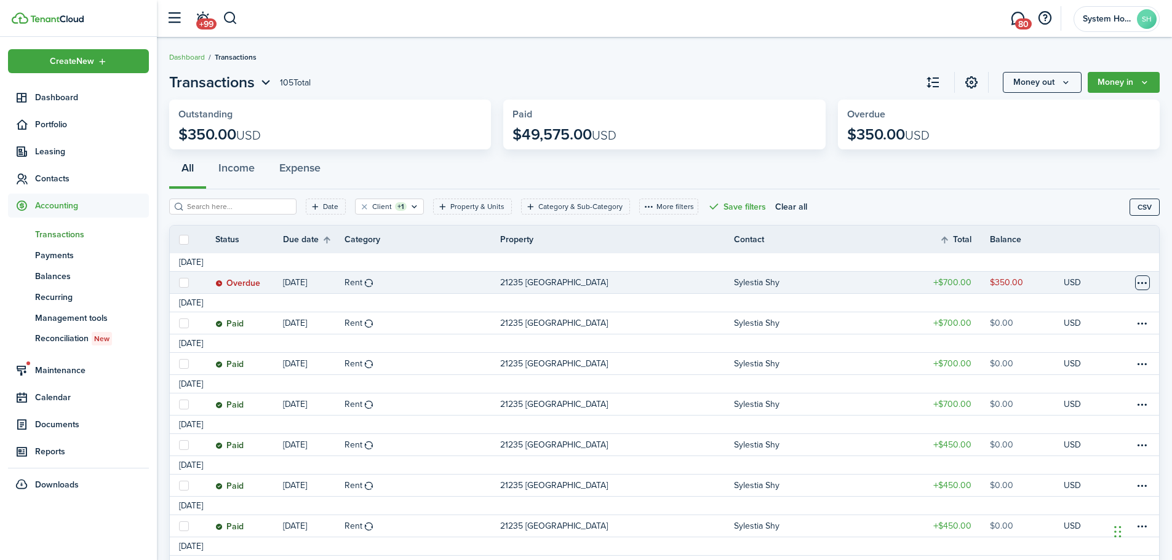
click at [1144, 277] on table-menu-btn-icon at bounding box center [1142, 283] width 15 height 15
click at [1093, 326] on link "Mark as paid" at bounding box center [1096, 328] width 108 height 21
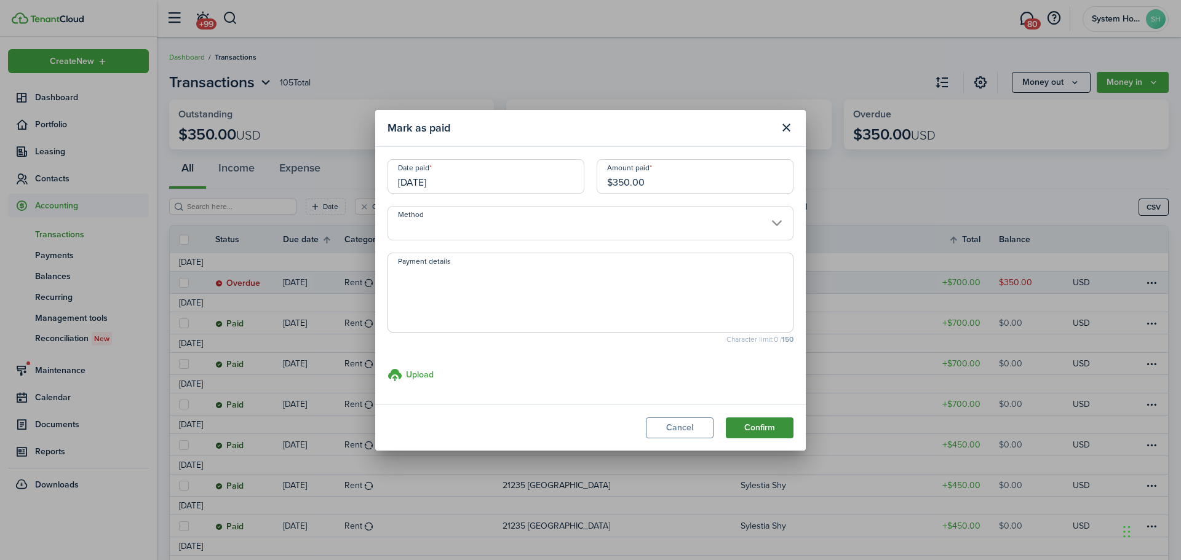
click at [748, 427] on button "Confirm" at bounding box center [760, 428] width 68 height 21
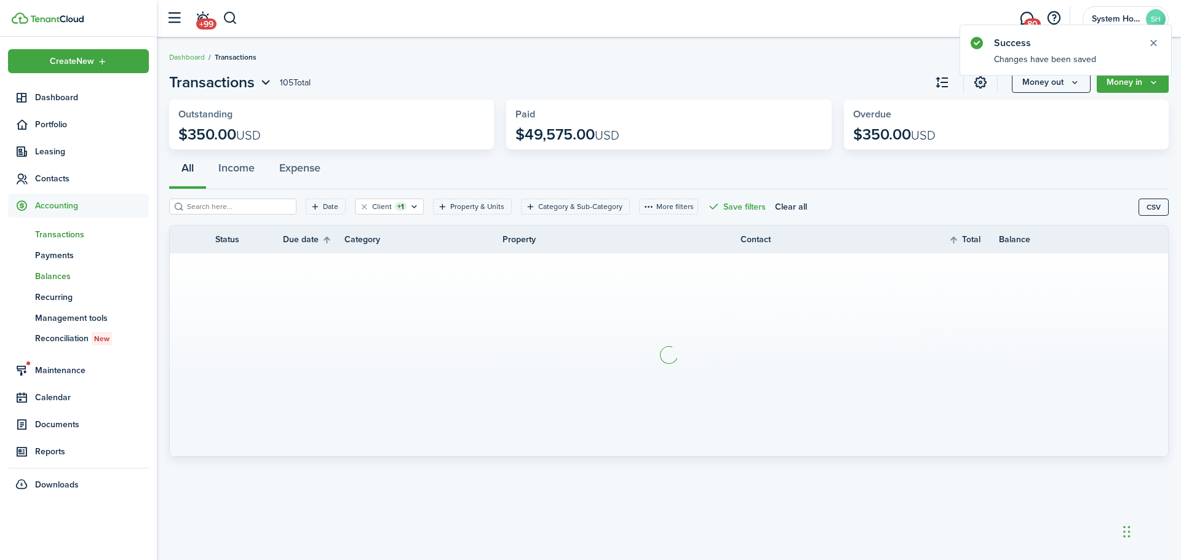
click at [54, 276] on span "Balances" at bounding box center [92, 276] width 114 height 13
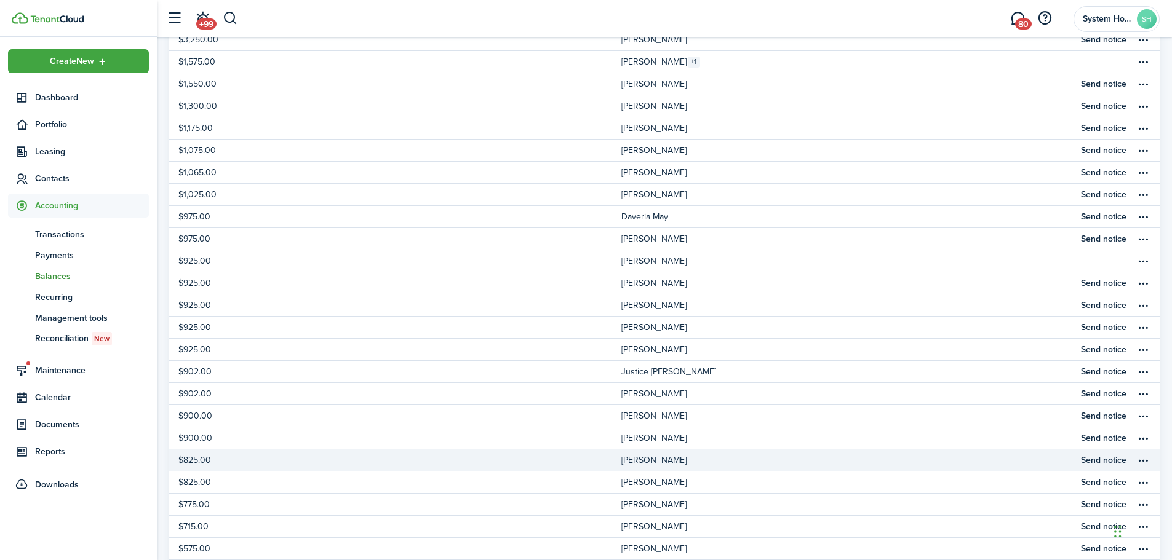
scroll to position [185, 0]
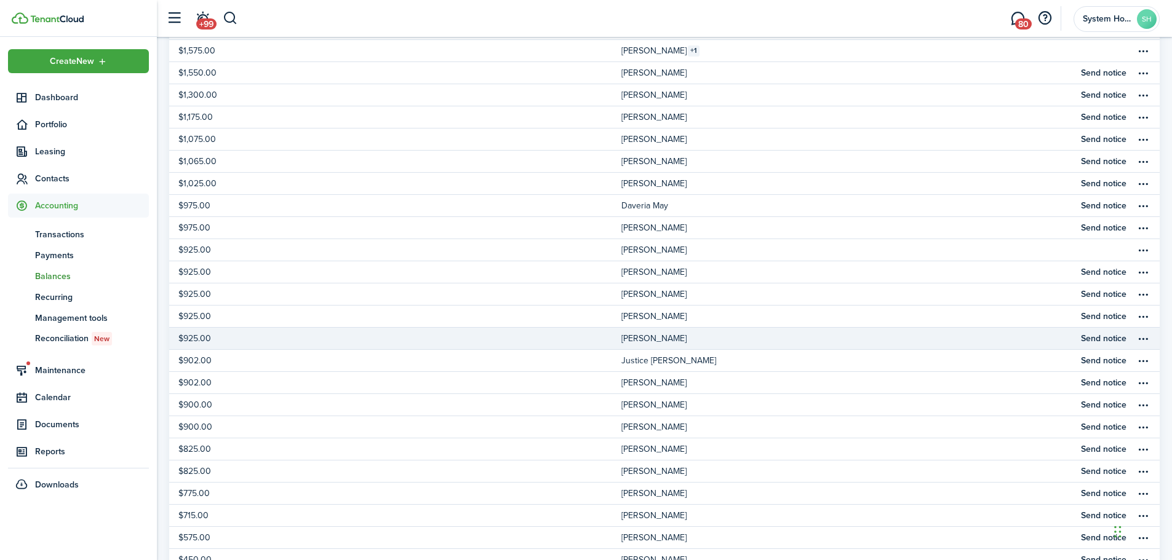
click at [640, 335] on table-profile-info-text "[PERSON_NAME]" at bounding box center [653, 339] width 65 height 10
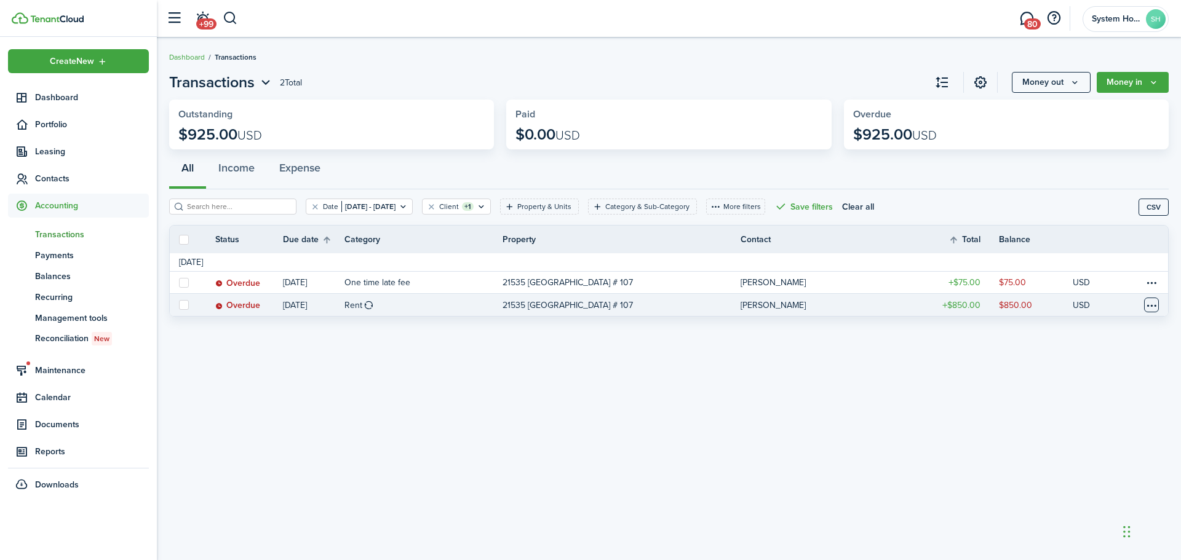
click at [1146, 307] on table-menu-btn-icon at bounding box center [1151, 305] width 15 height 15
click at [1093, 349] on link "Mark as paid" at bounding box center [1105, 350] width 108 height 21
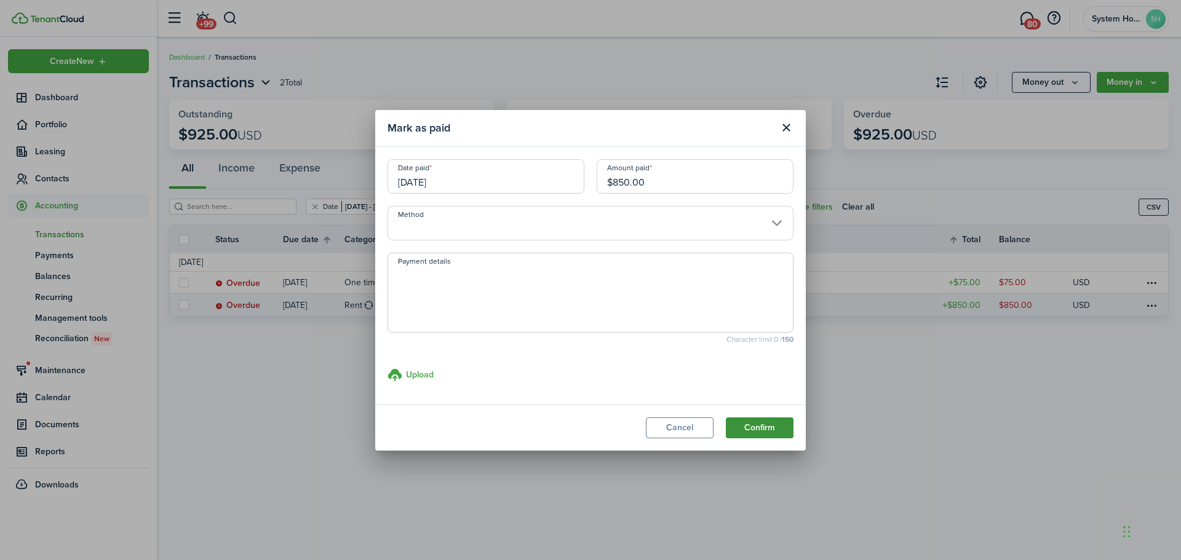
click at [779, 431] on button "Confirm" at bounding box center [760, 428] width 68 height 21
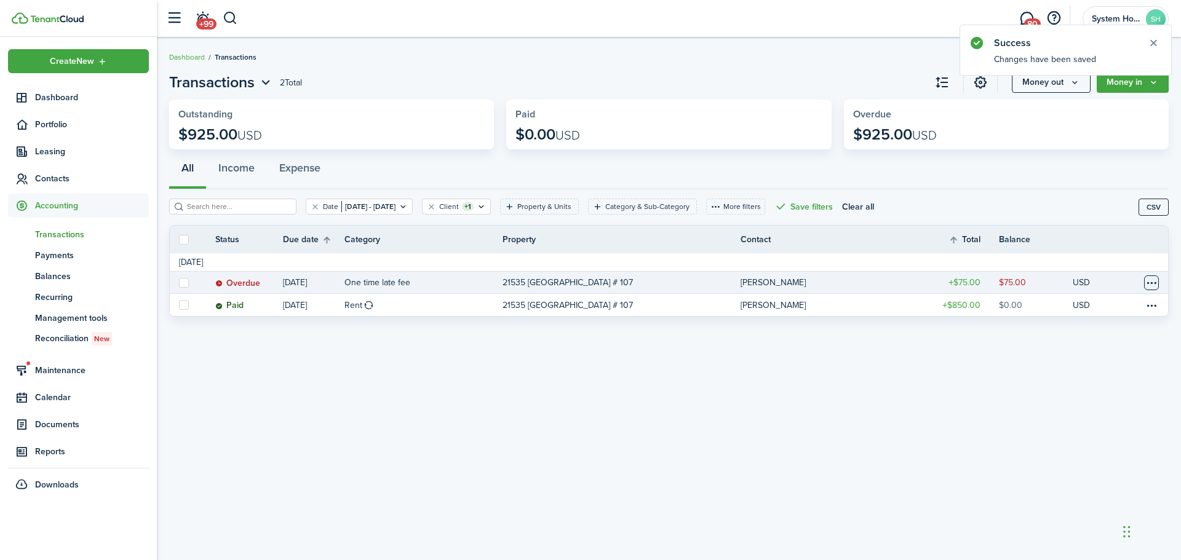
click at [1155, 283] on table-menu-btn-icon at bounding box center [1151, 283] width 15 height 15
click at [1058, 329] on link "Mark as paid" at bounding box center [1105, 328] width 108 height 21
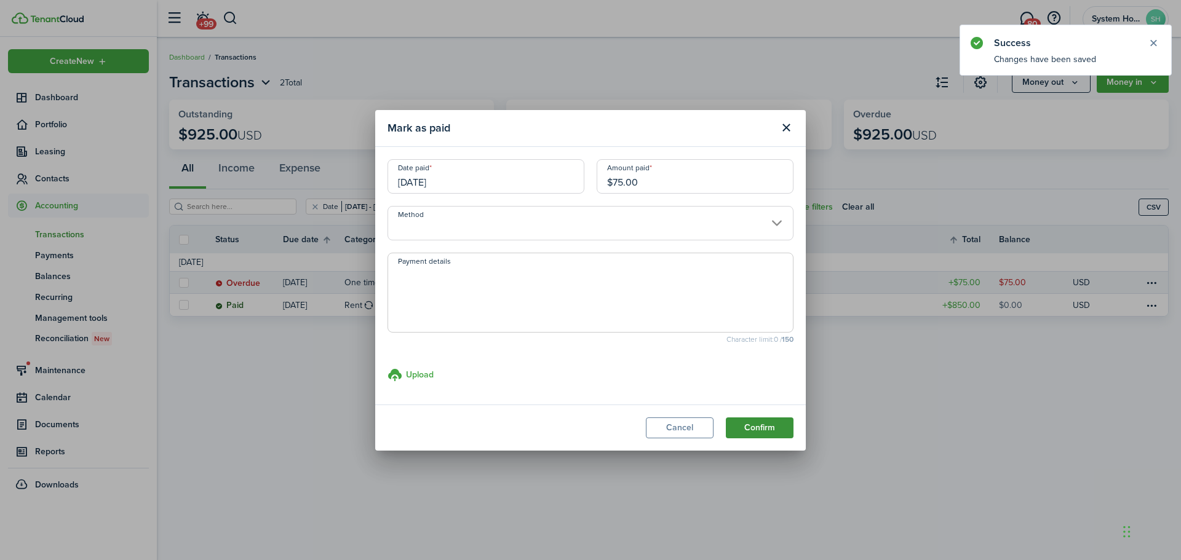
click at [756, 428] on button "Confirm" at bounding box center [760, 428] width 68 height 21
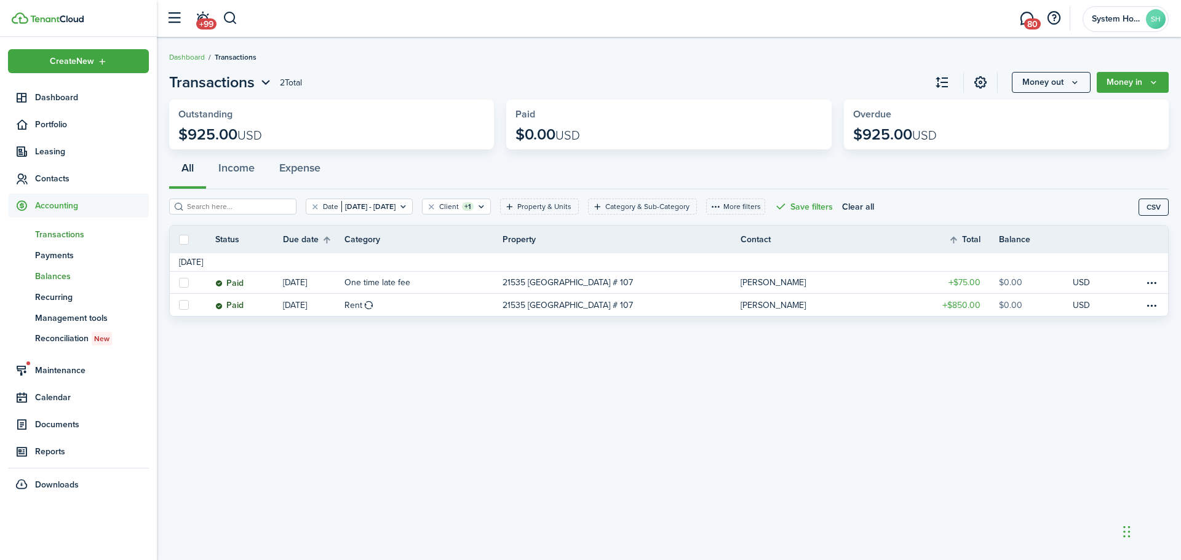
click at [38, 276] on span "Balances" at bounding box center [92, 276] width 114 height 13
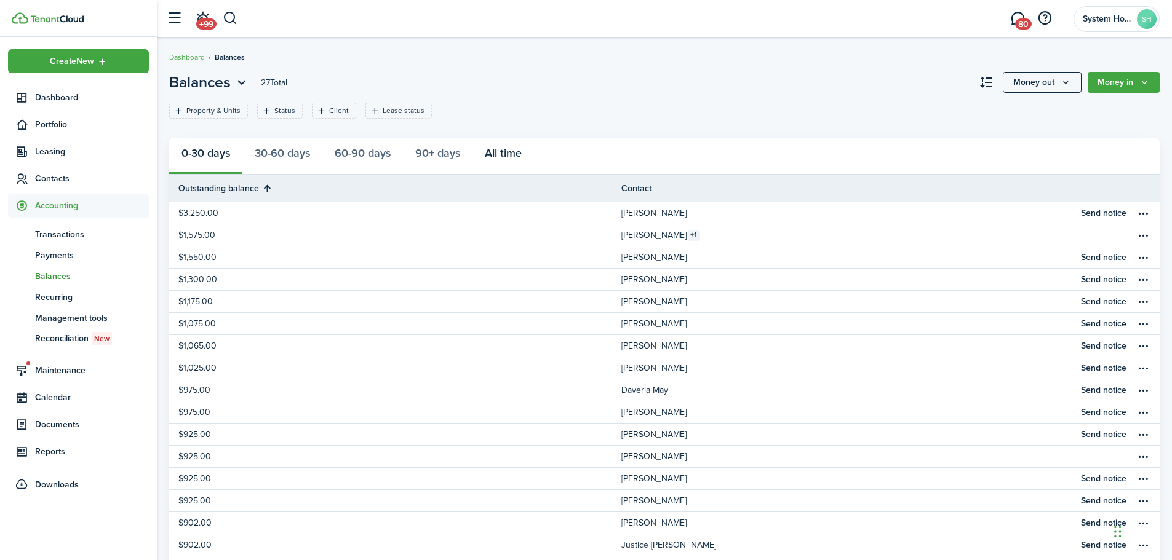
click at [517, 151] on button "All time" at bounding box center [503, 156] width 62 height 37
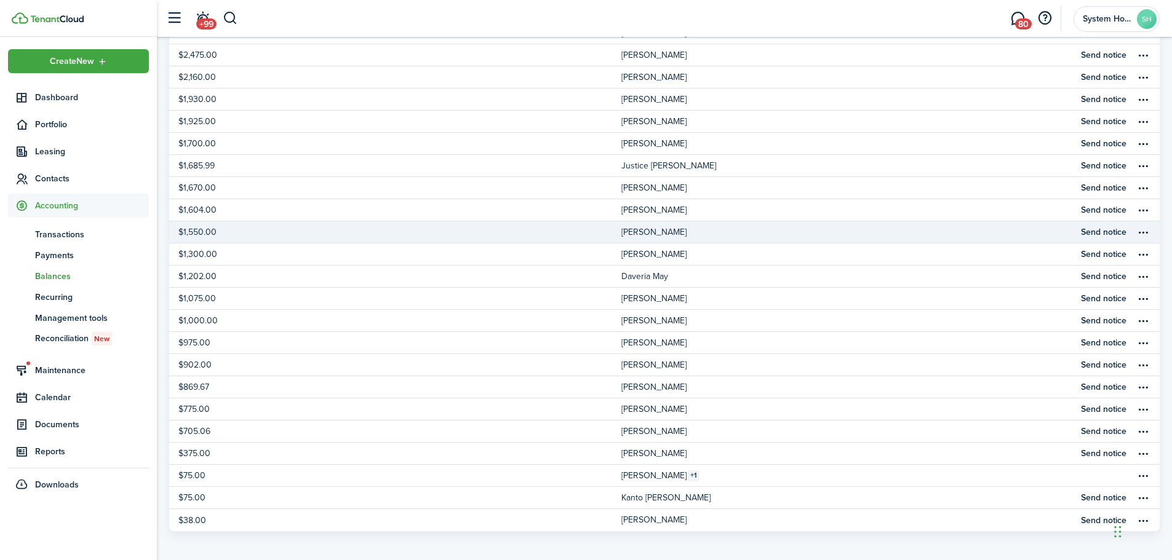
scroll to position [318, 0]
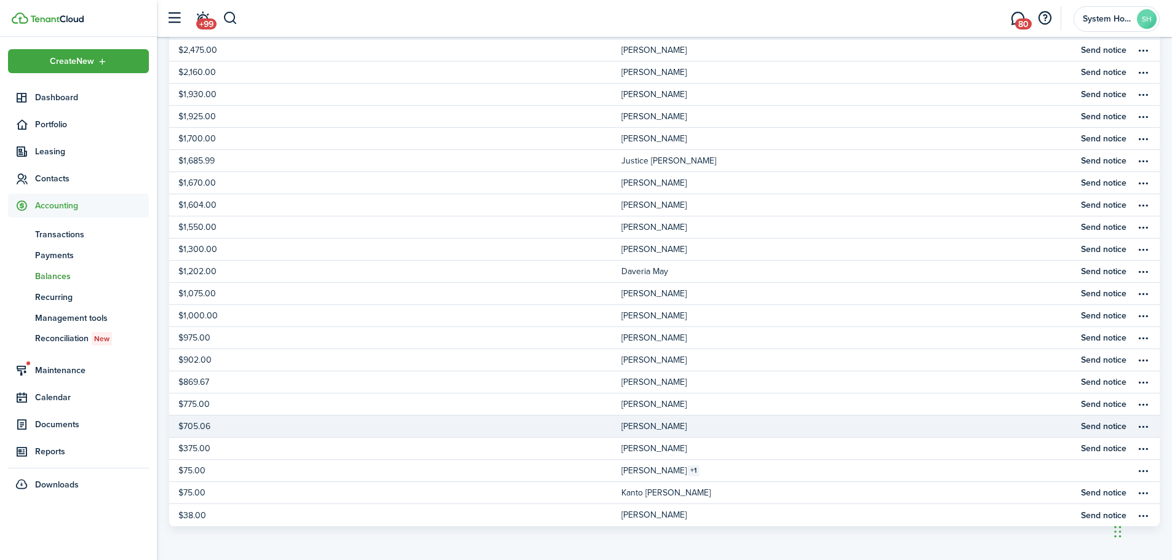
click at [630, 426] on table-profile-info-text "[PERSON_NAME]" at bounding box center [653, 427] width 65 height 10
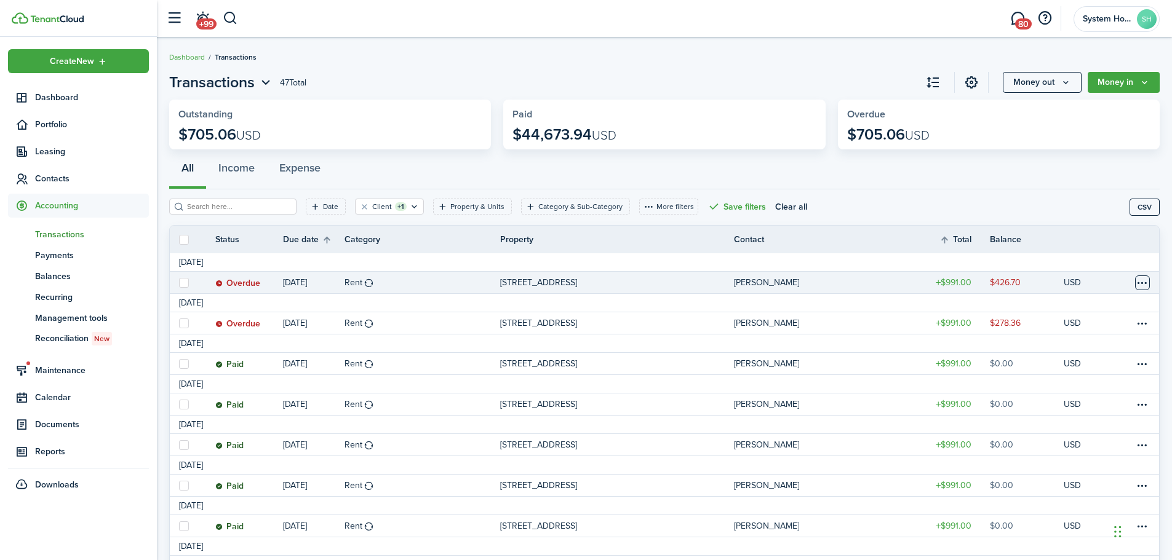
click at [1141, 287] on table-menu-btn-icon at bounding box center [1142, 283] width 15 height 15
click at [1104, 326] on link "Mark as paid" at bounding box center [1096, 328] width 108 height 21
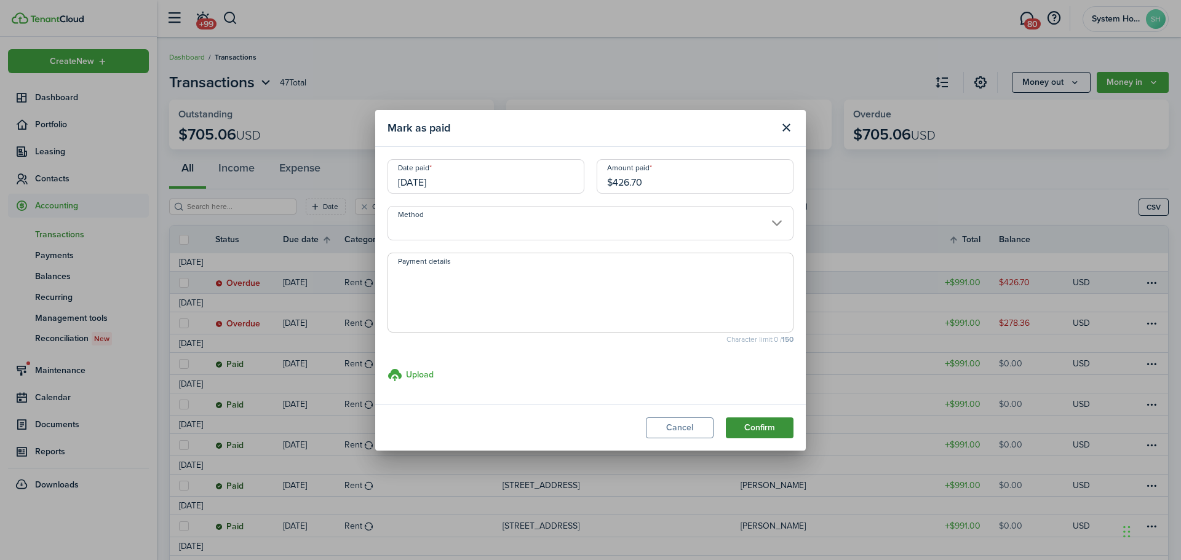
click at [780, 419] on button "Confirm" at bounding box center [760, 428] width 68 height 21
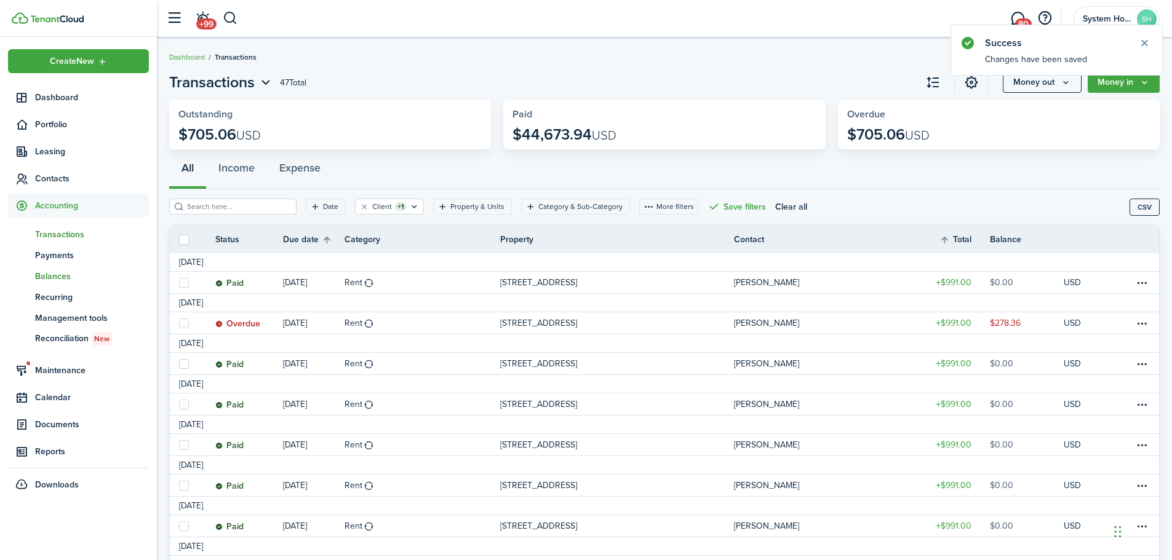
click at [52, 276] on span "Balances" at bounding box center [92, 276] width 114 height 13
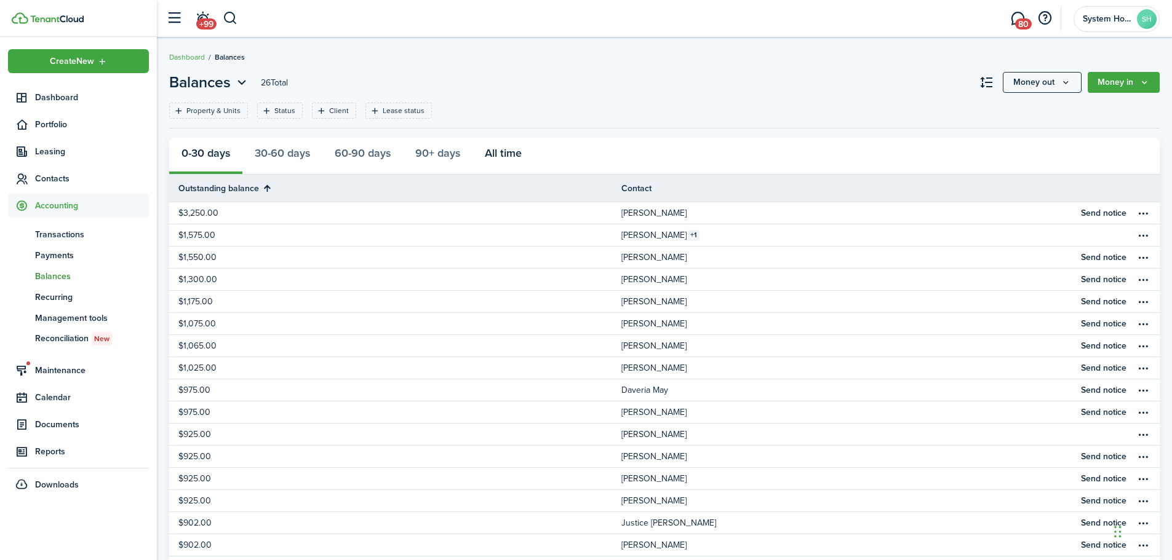
click at [505, 153] on button "All time" at bounding box center [503, 156] width 62 height 37
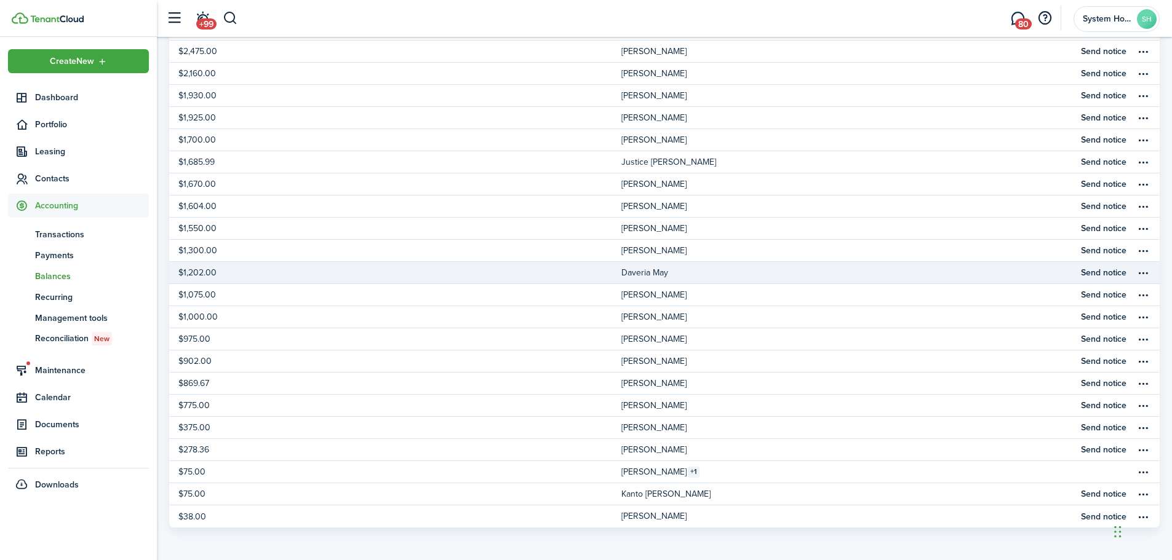
scroll to position [318, 0]
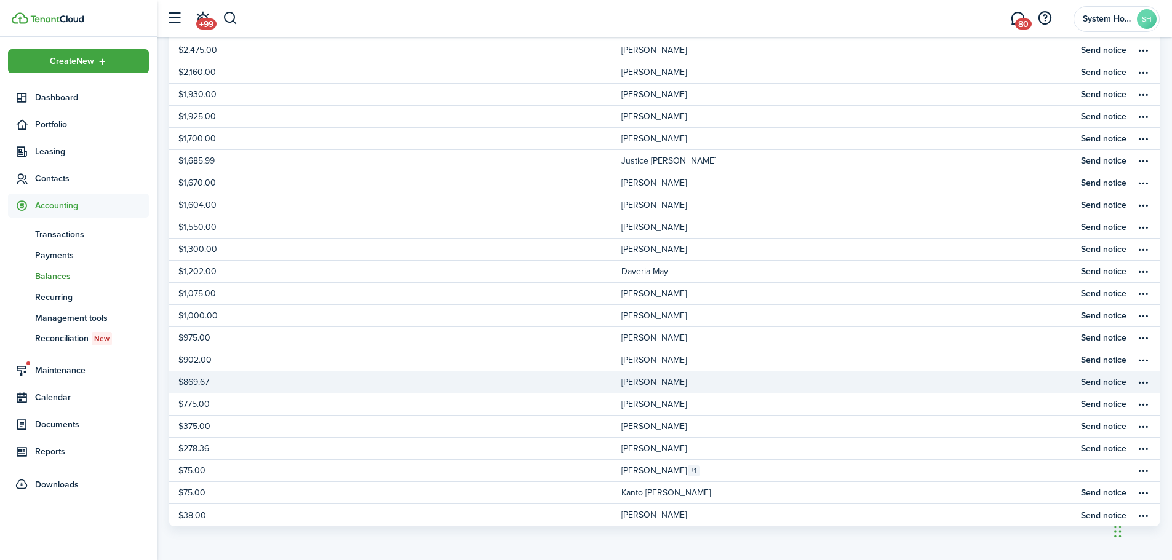
click at [632, 384] on table-profile-info-text "[PERSON_NAME]" at bounding box center [653, 383] width 65 height 10
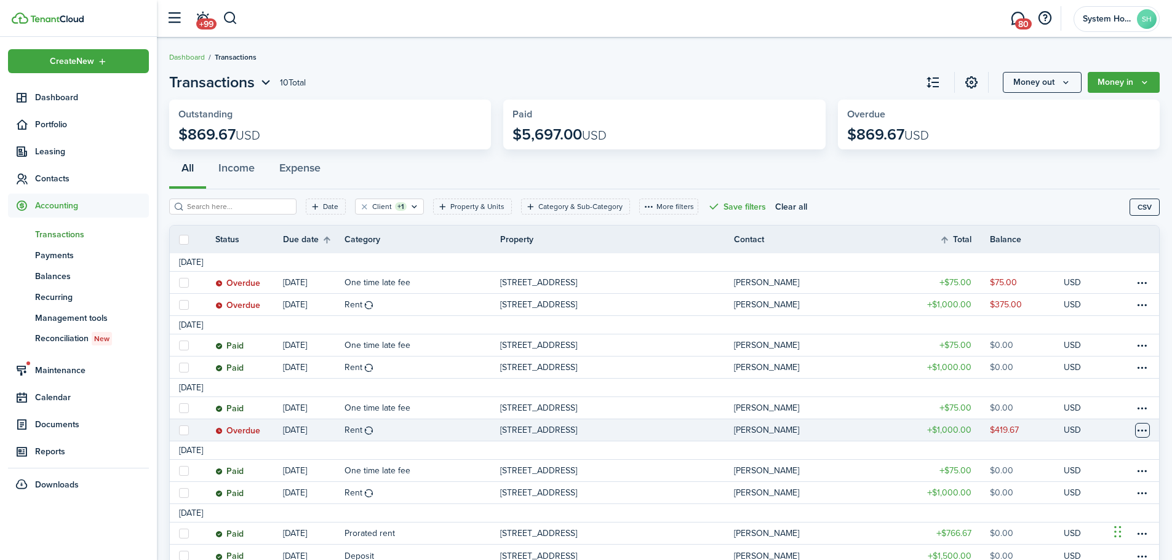
click at [1143, 425] on table-menu-btn-icon at bounding box center [1142, 430] width 15 height 15
click at [1083, 393] on link "Mark as paid" at bounding box center [1096, 396] width 108 height 21
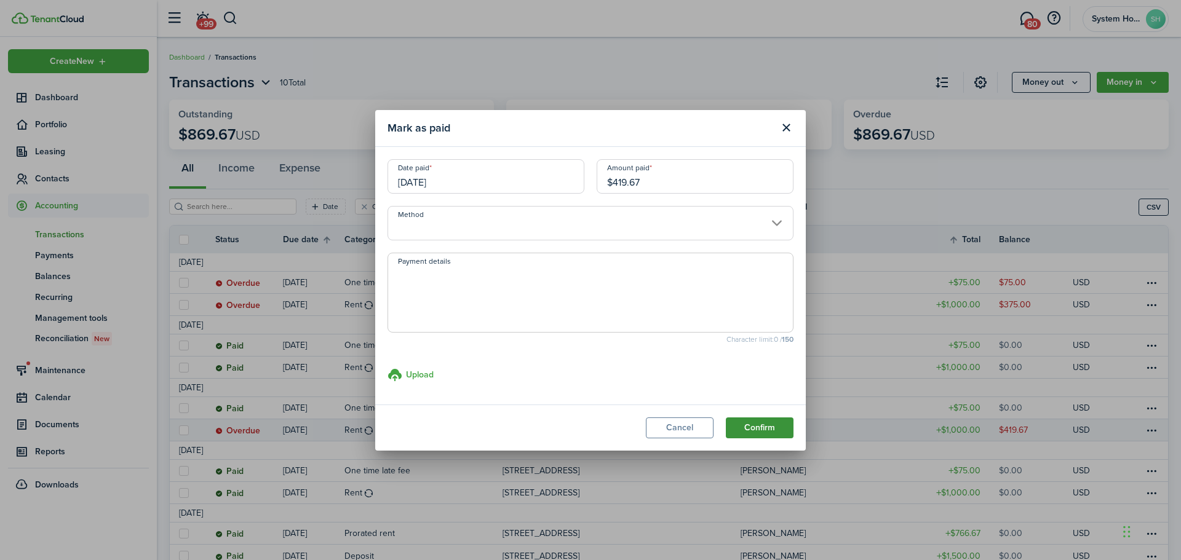
click at [775, 429] on button "Confirm" at bounding box center [760, 428] width 68 height 21
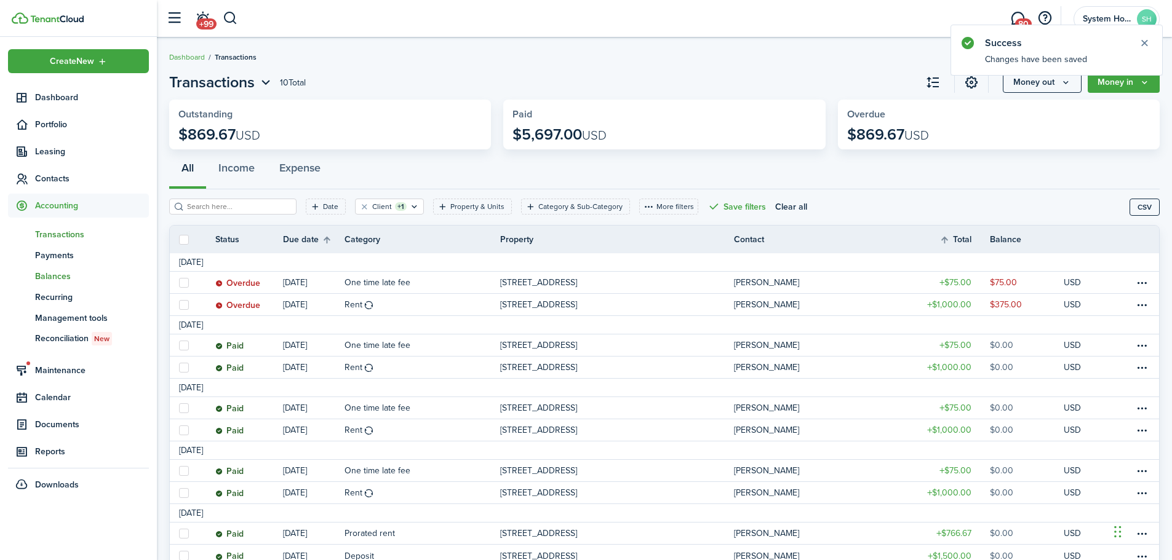
click at [56, 278] on span "Balances" at bounding box center [92, 276] width 114 height 13
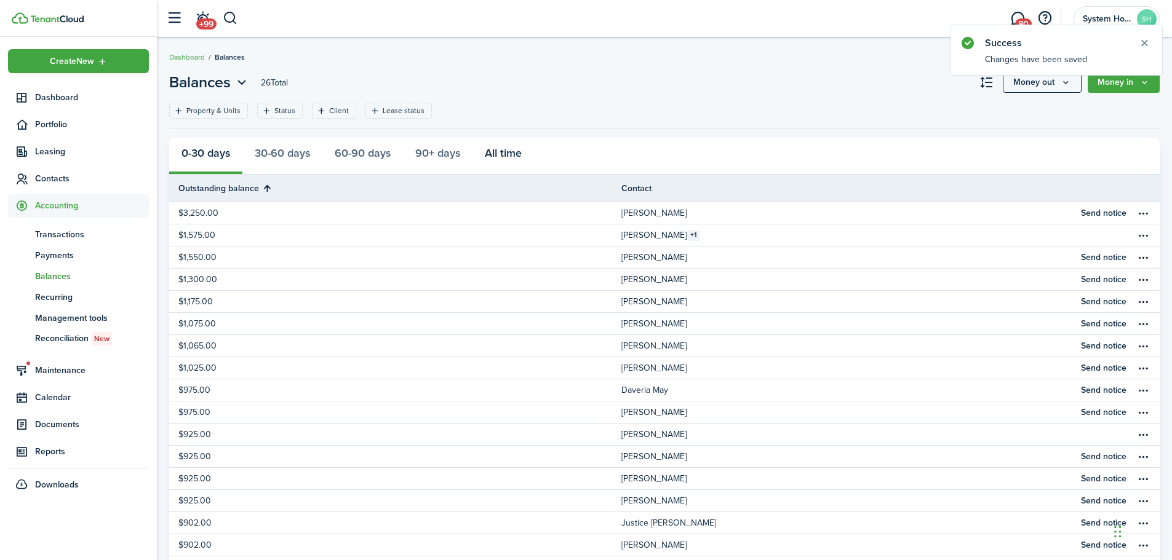
click at [511, 156] on button "All time" at bounding box center [503, 156] width 62 height 37
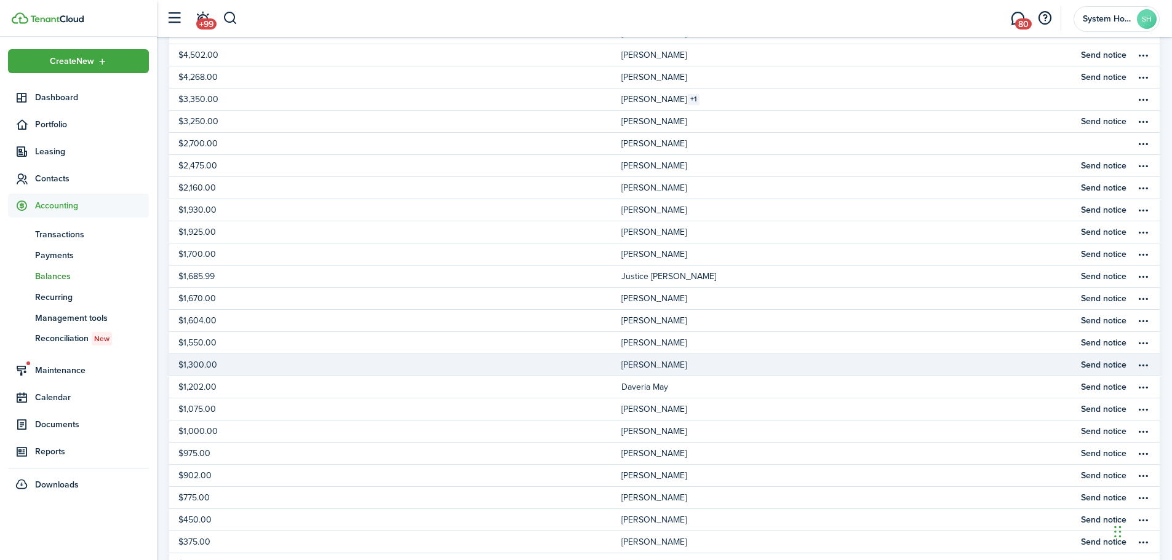
scroll to position [246, 0]
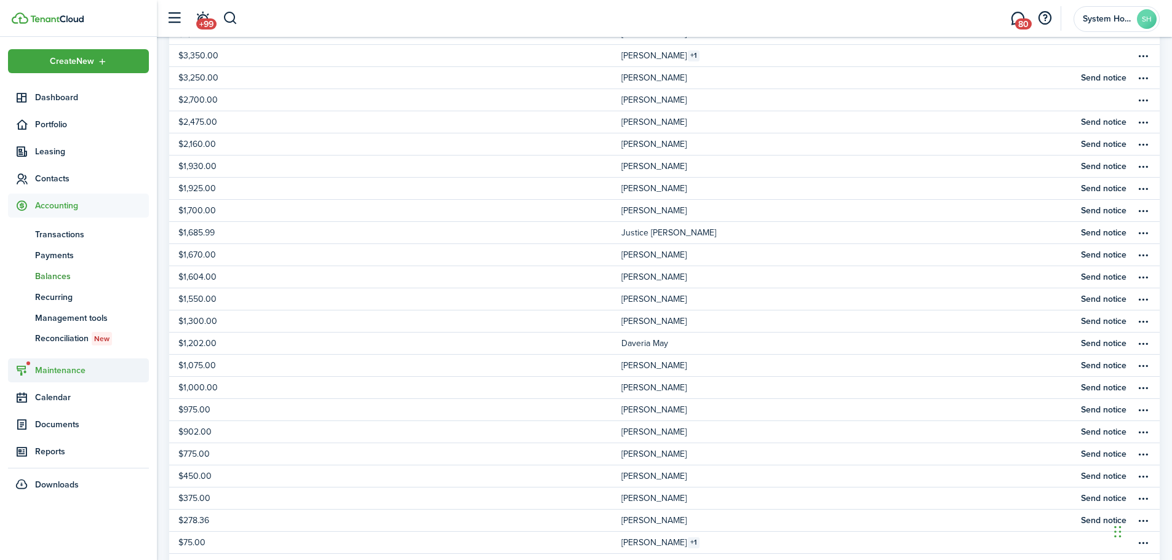
click at [78, 376] on span "Maintenance" at bounding box center [92, 370] width 114 height 13
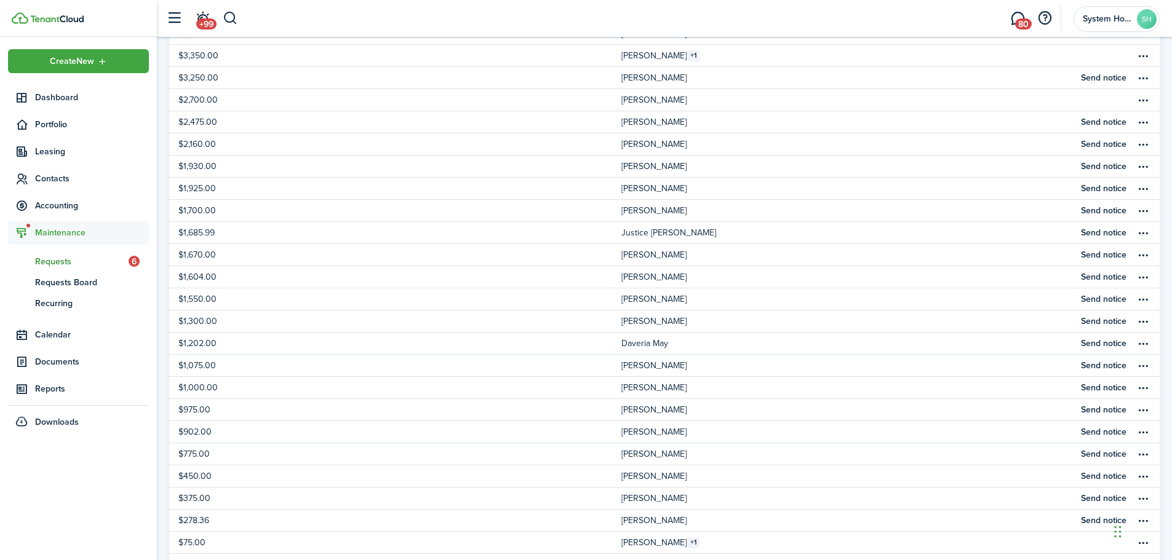
click at [71, 262] on span "Requests" at bounding box center [82, 261] width 94 height 13
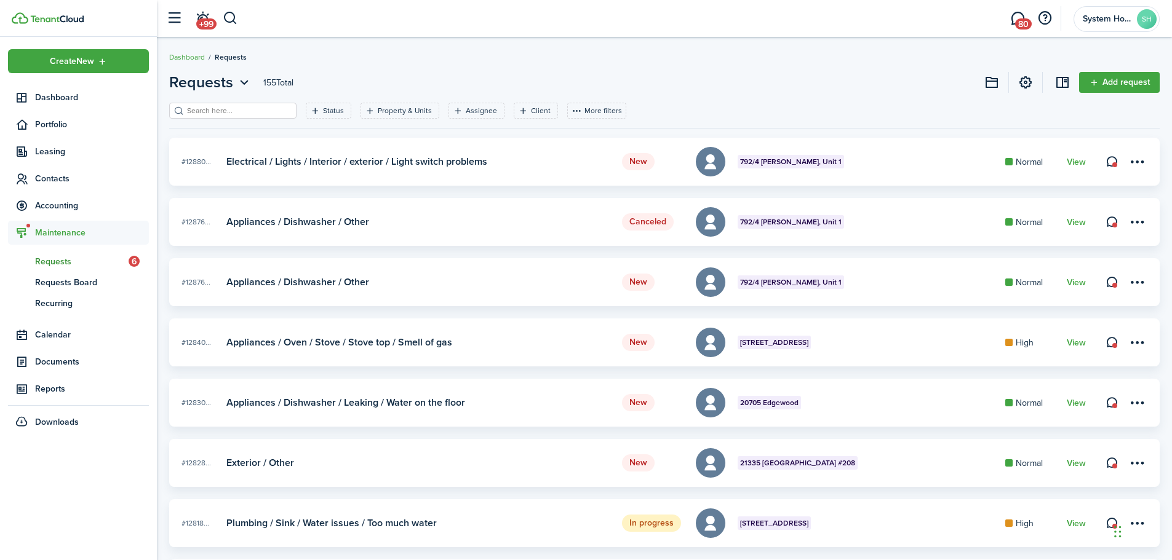
click at [1113, 164] on maintenance-messenger-icon-box at bounding box center [1111, 161] width 17 height 17
click at [1114, 164] on maintenance-messenger-icon-box at bounding box center [1111, 161] width 17 height 17
click at [1108, 164] on link at bounding box center [1111, 161] width 17 height 17
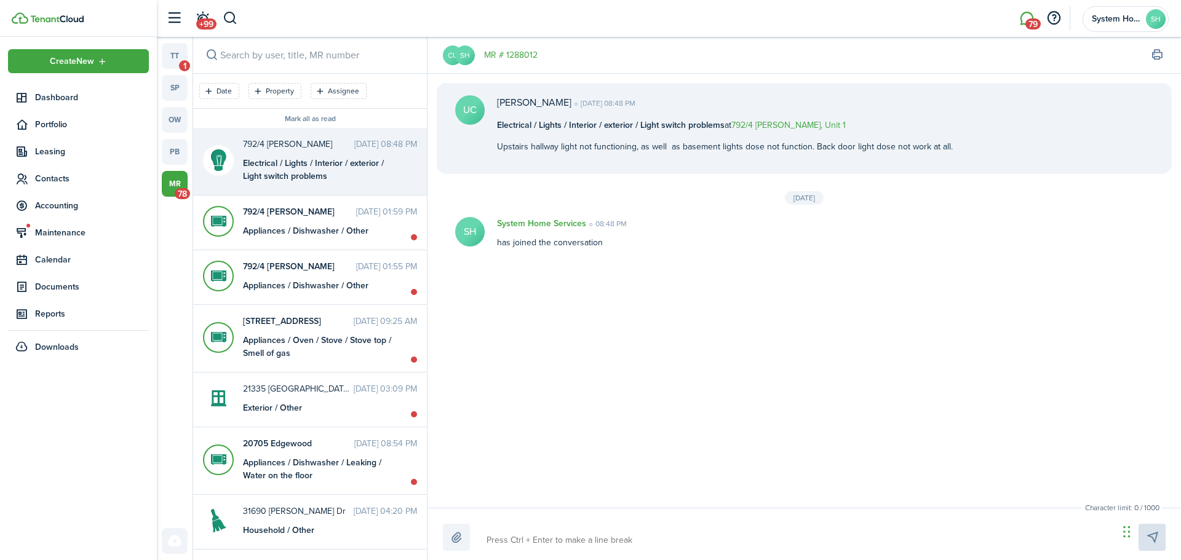
click at [702, 528] on div at bounding box center [804, 537] width 723 height 27
click at [626, 540] on textarea at bounding box center [798, 540] width 632 height 21
type textarea "I"
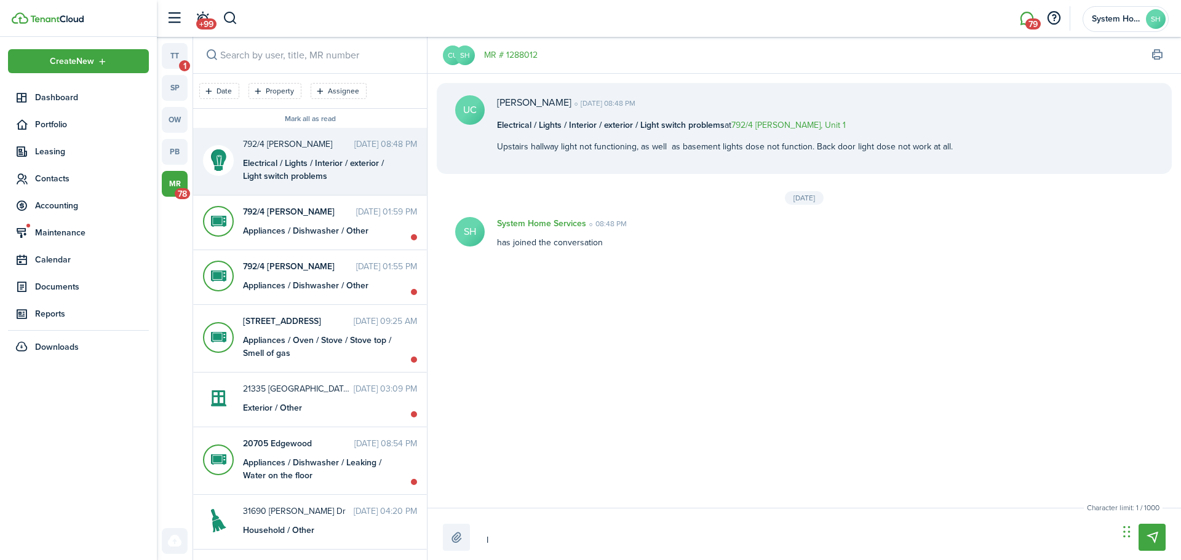
type textarea "I"
type textarea "I t"
type textarea "I th"
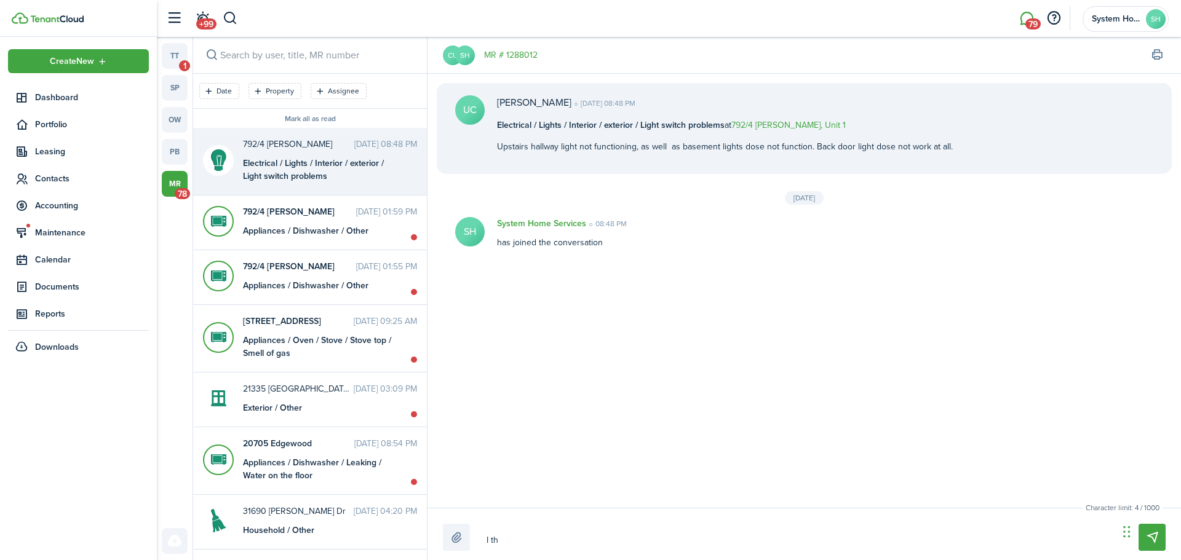
type textarea "I tho"
type textarea "I thou"
type textarea "I thoug"
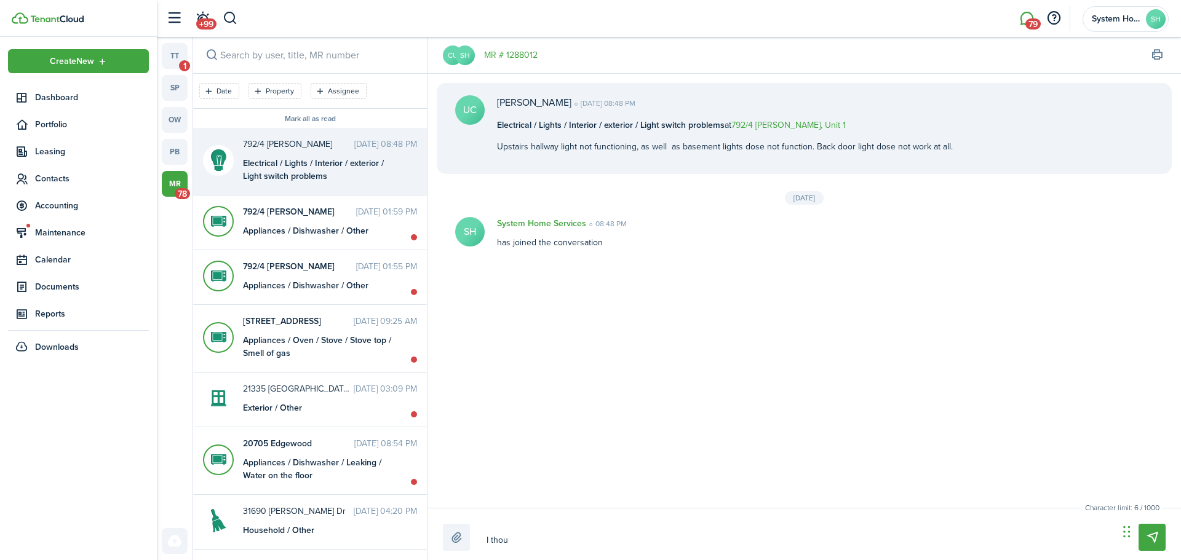
type textarea "I thoug"
type textarea "I though"
type textarea "I thought"
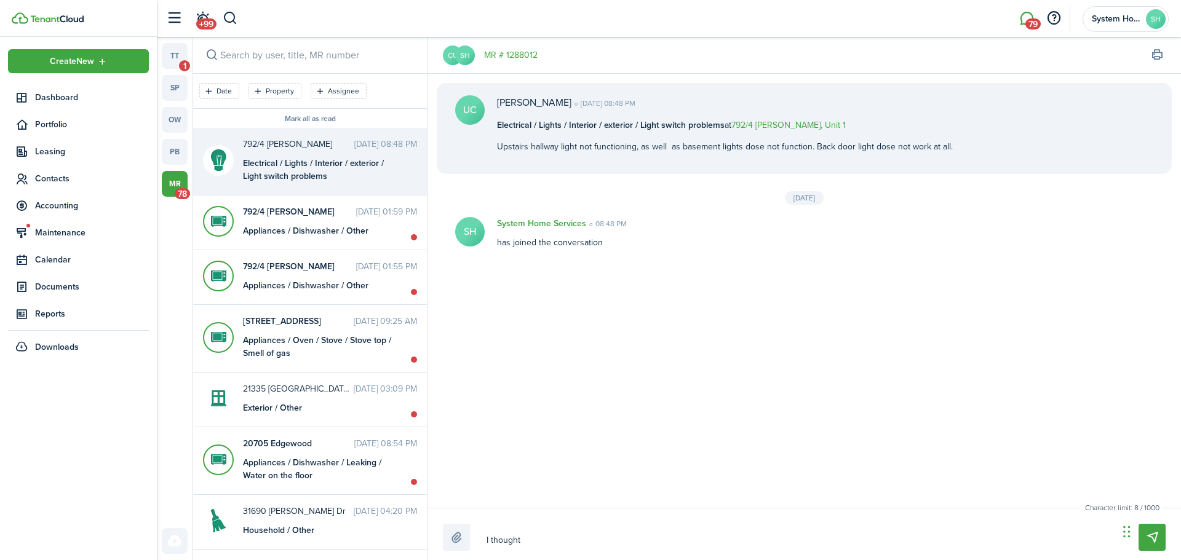
type textarea "I thought"
type textarea "I thought y"
type textarea "I thought yo"
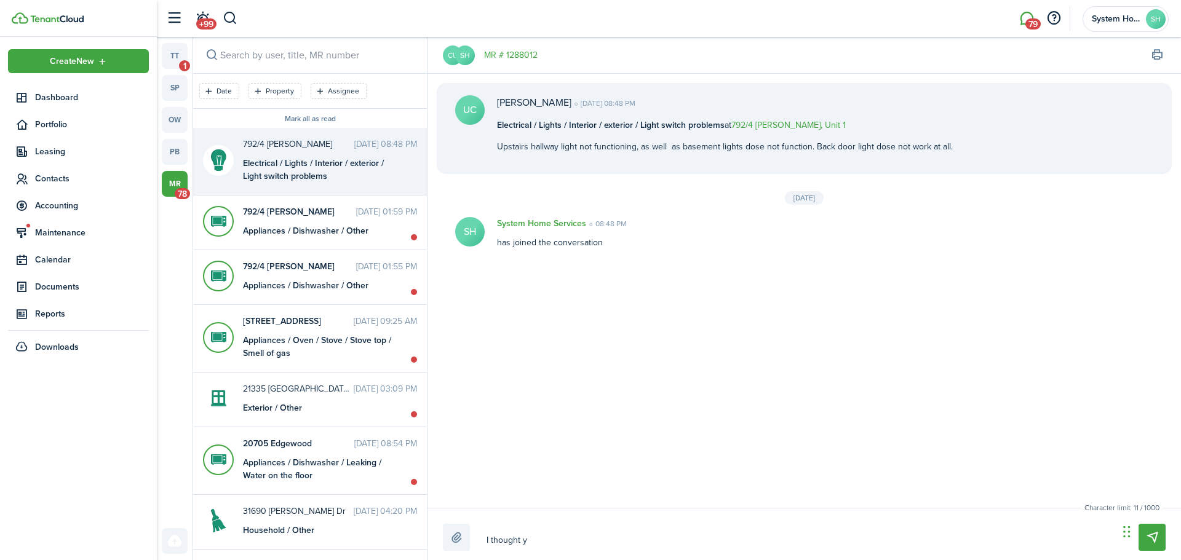
type textarea "I thought yo"
type textarea "I thought you"
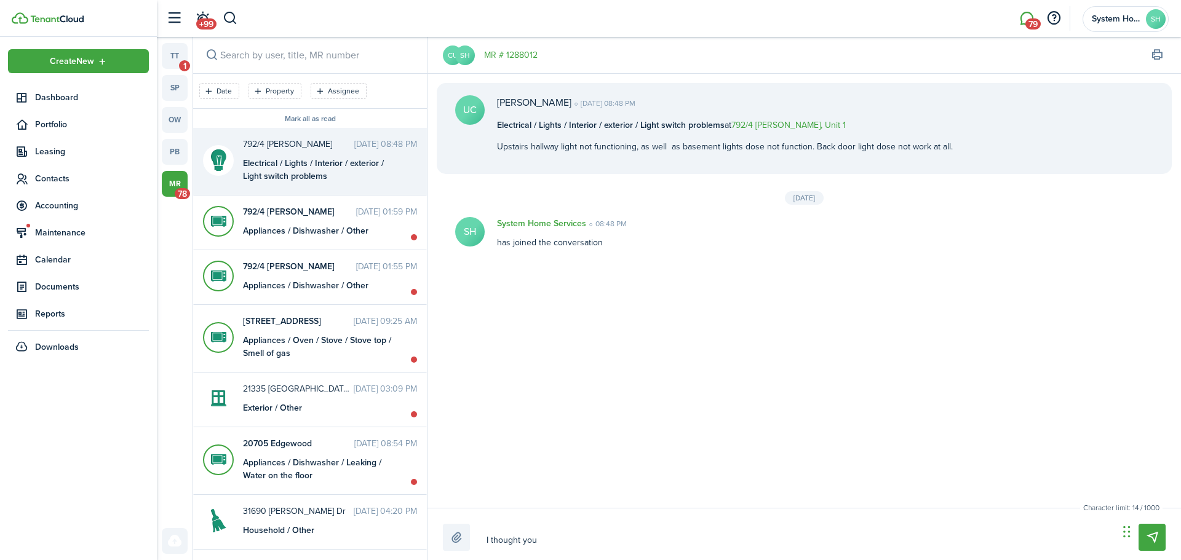
type textarea "I thought you h"
type textarea "I thought you ha"
type textarea "I thought you had"
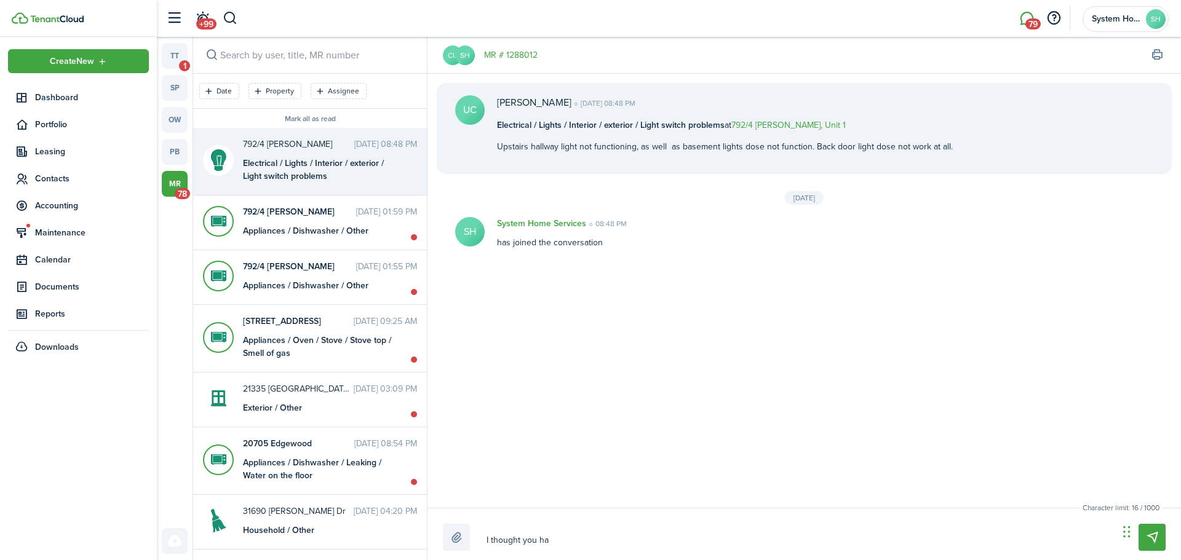
type textarea "I thought you had"
type textarea "I thought you had t"
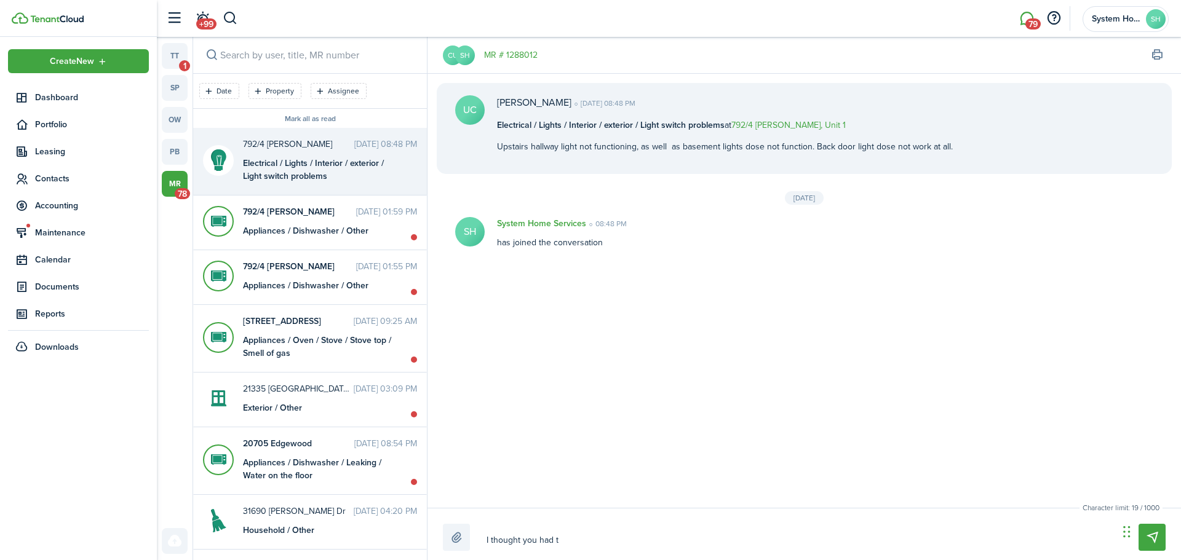
type textarea "I thought you had to"
type textarea "I thought you had tol"
type textarea "I thought you had told"
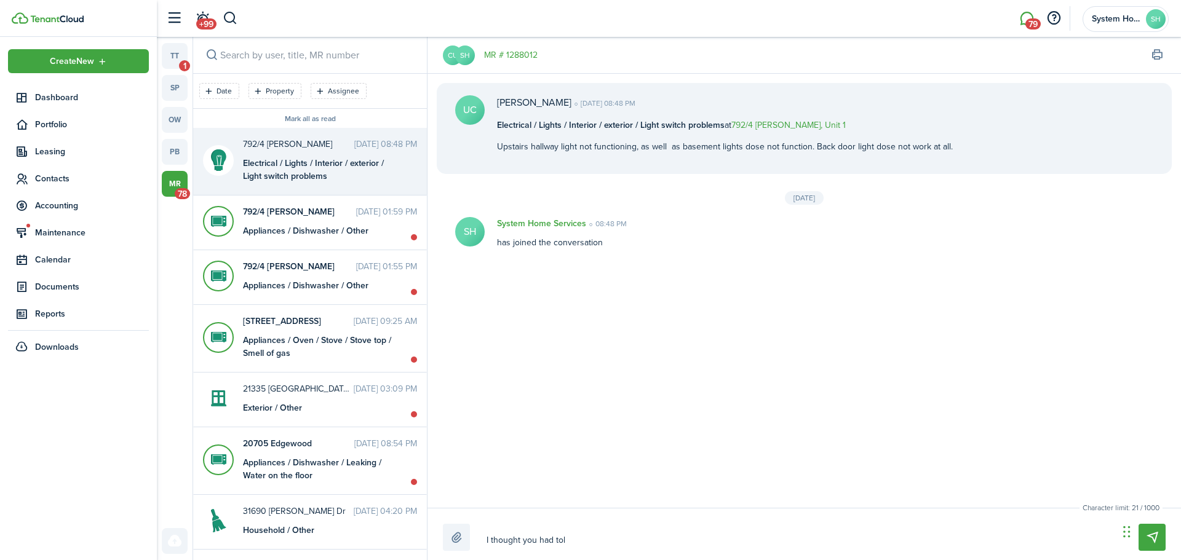
type textarea "I thought you had told"
type textarea "I thought you had told m"
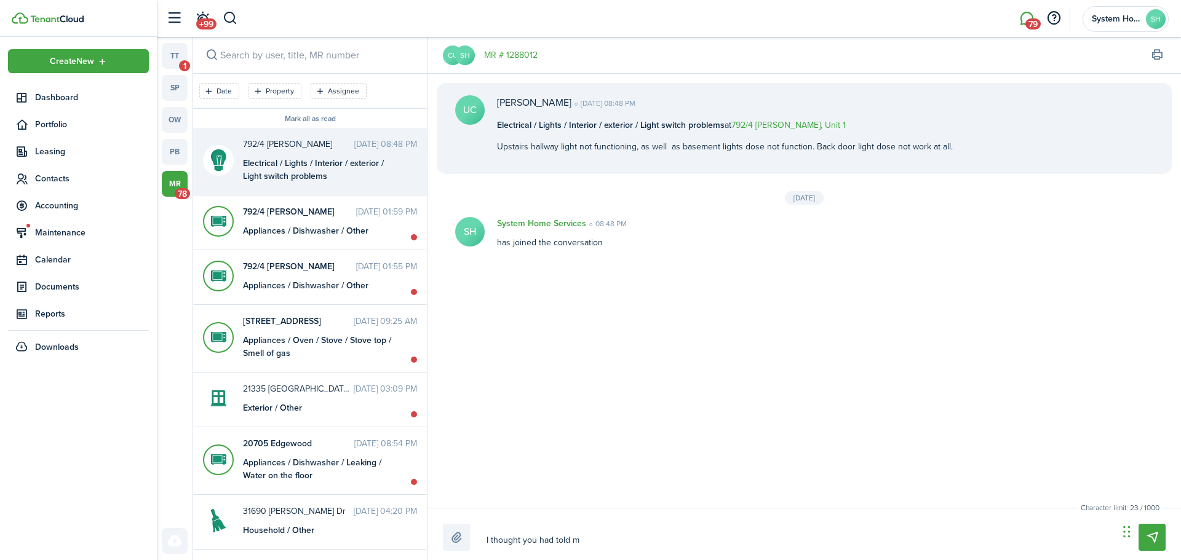
type textarea "I thought you had told me"
type textarea "I thought you had told me t"
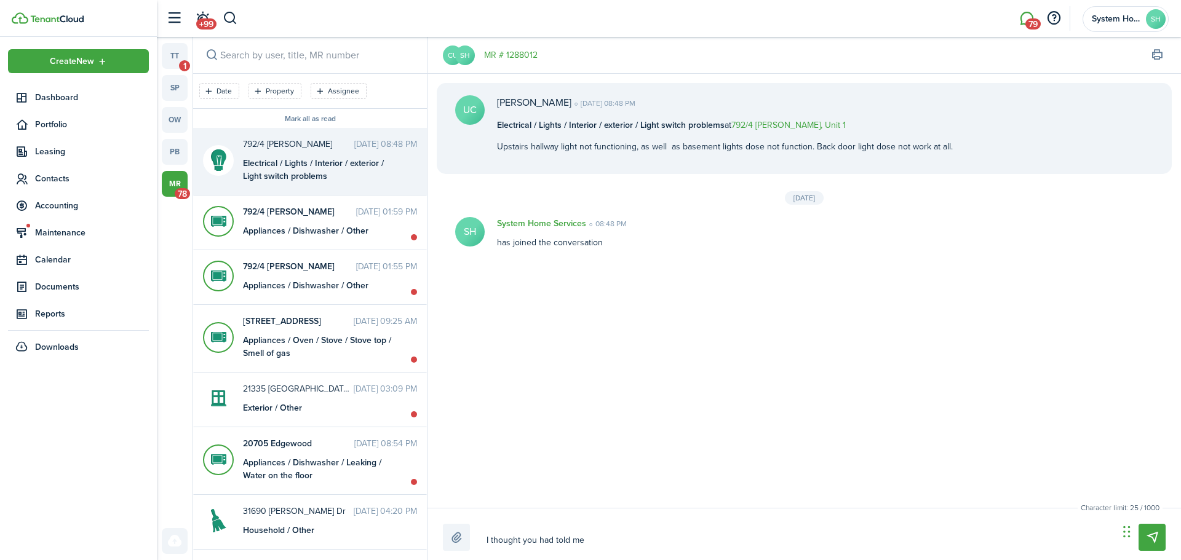
type textarea "I thought you had told me t"
type textarea "I thought you had told me th"
type textarea "I thought you had told me tha"
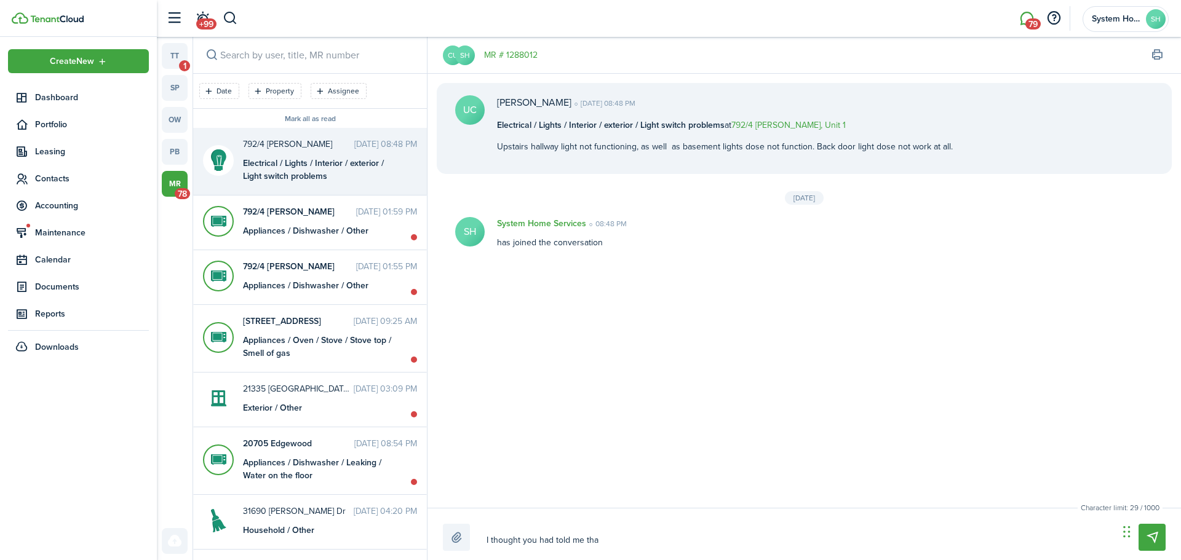
type textarea "I thought you had told me that"
type textarea "I thought you had told me that y"
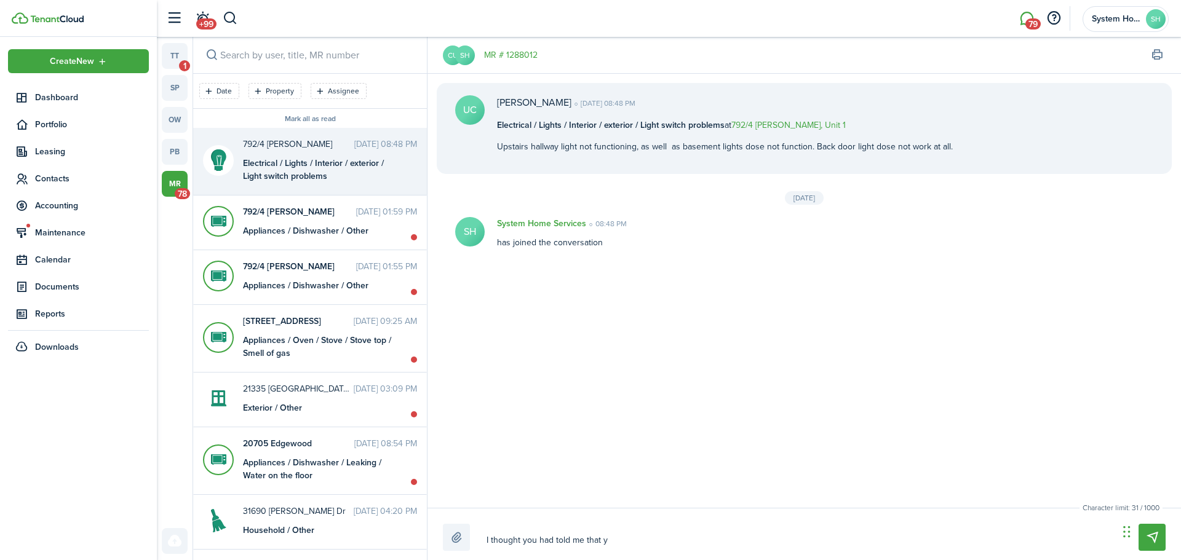
type textarea "I thought you had told me that y"
type textarea "I thought you had told me that yo"
type textarea "I thought you had told me that you"
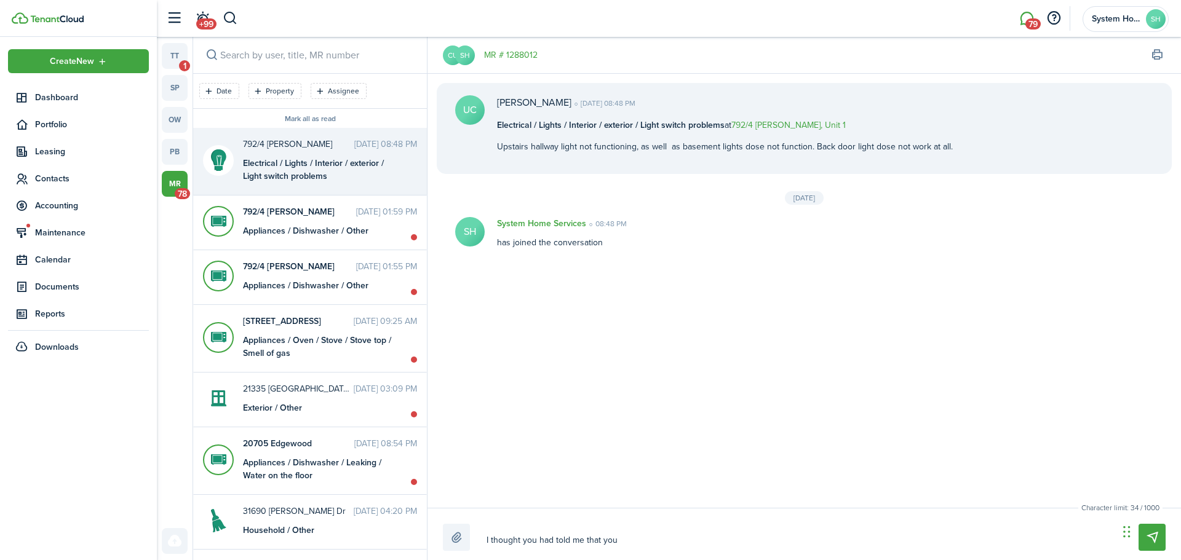
type textarea "I thought you had told me that you"
type textarea "I thought you had told me that you h"
type textarea "I thought you had told me that you ha"
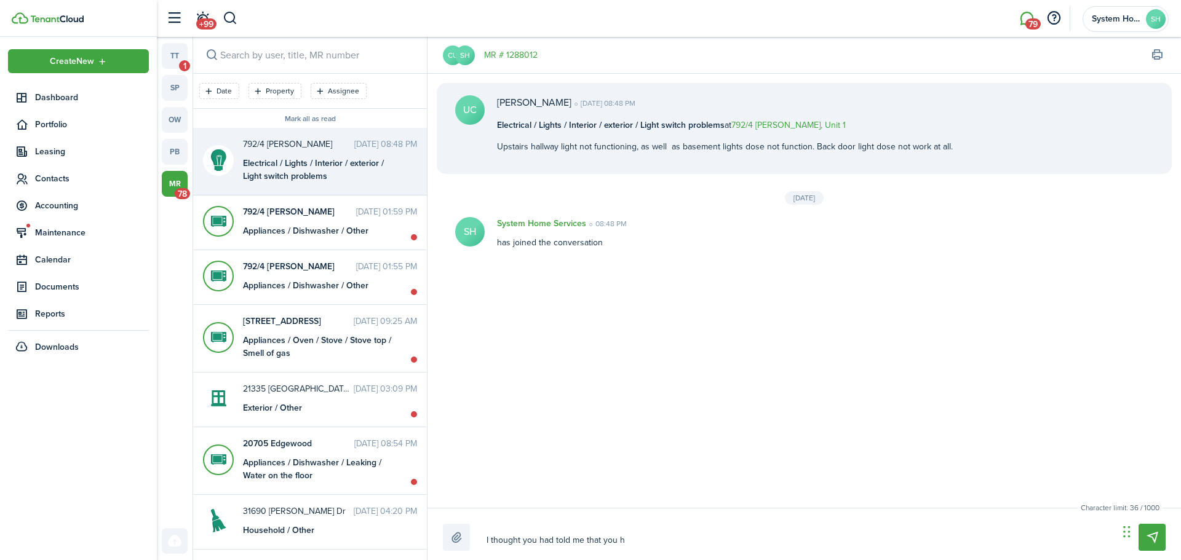
type textarea "I thought you had told me that you ha"
type textarea "I thought you had told me that you had"
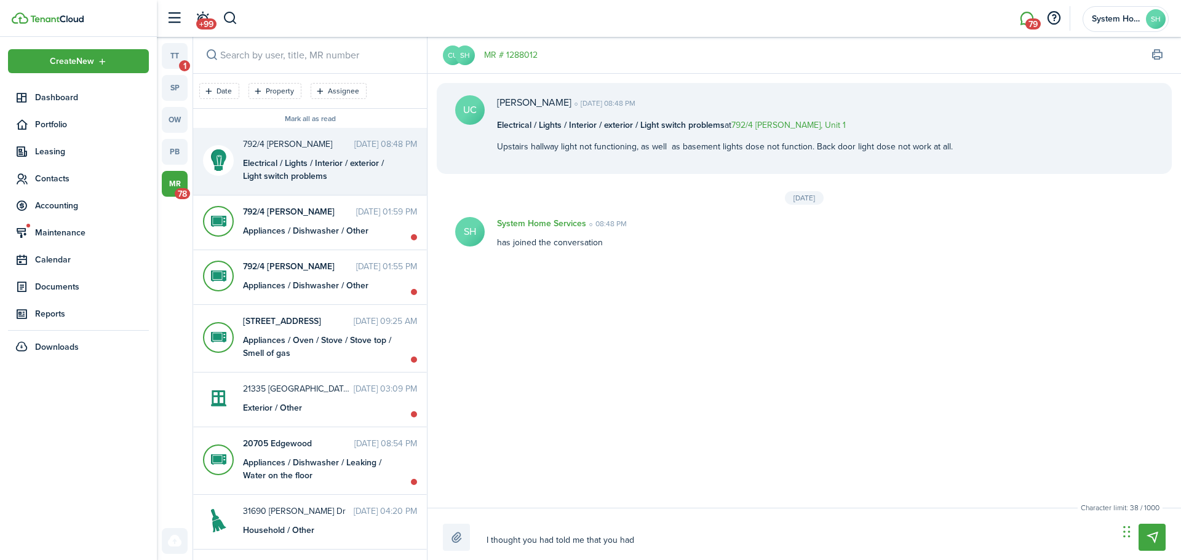
type textarea "I thought you had told me that you had f"
type textarea "I thought you had told me that you had fi"
type textarea "I thought you had told me that you had fix"
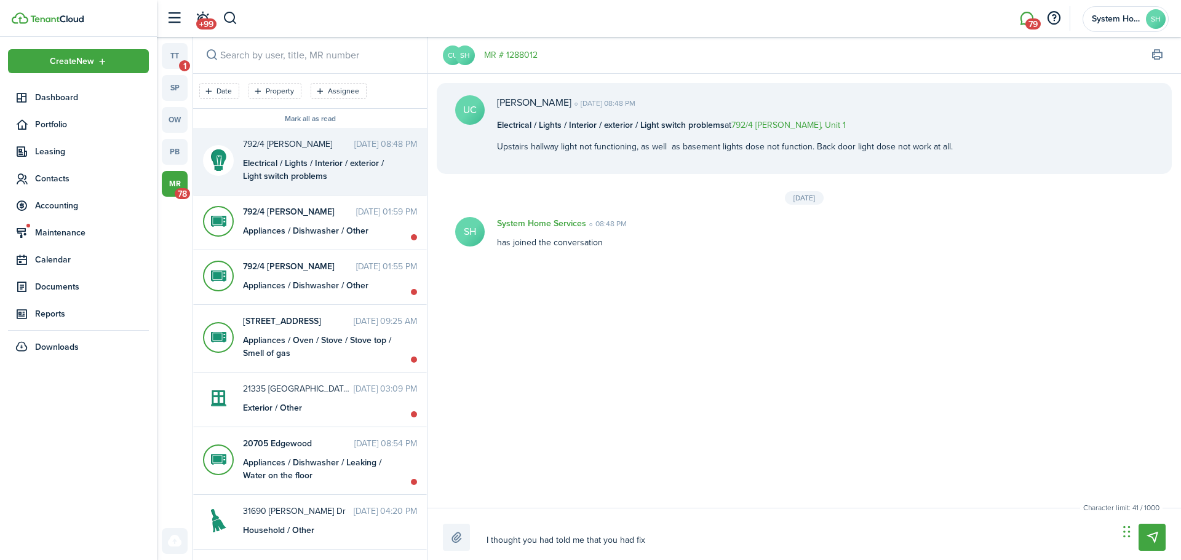
type textarea "I thought you had told me that you had fix"
type textarea "I thought you had told me that you had fixe"
type textarea "I thought you had told me that you had fixed"
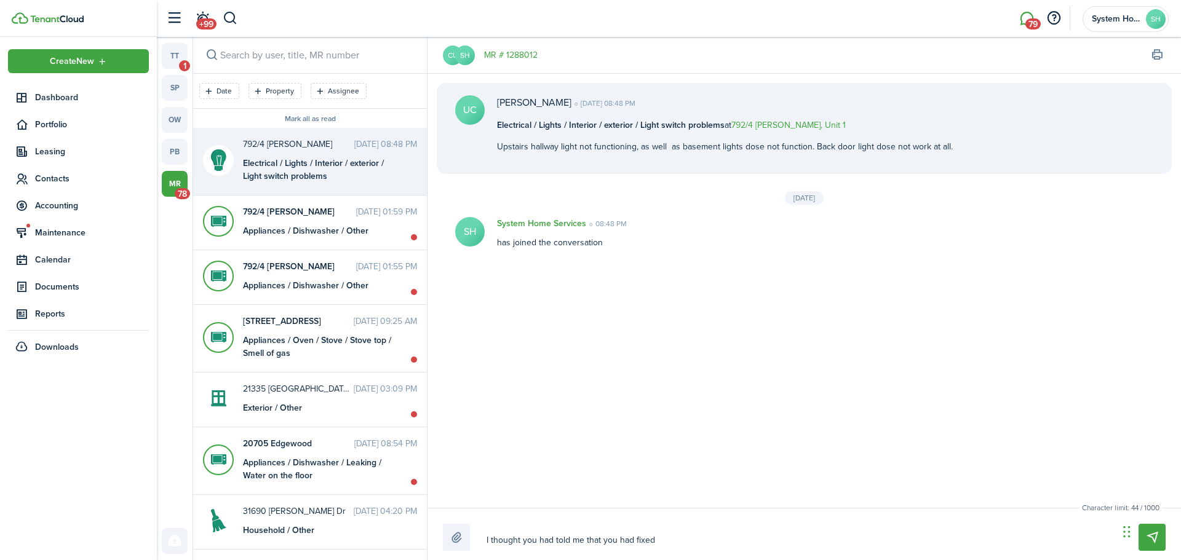
type textarea "I thought you had told me that you had fixed"
type textarea "I thought you had told me that you had fixed t"
type textarea "I thought you had told me that you had fixed th"
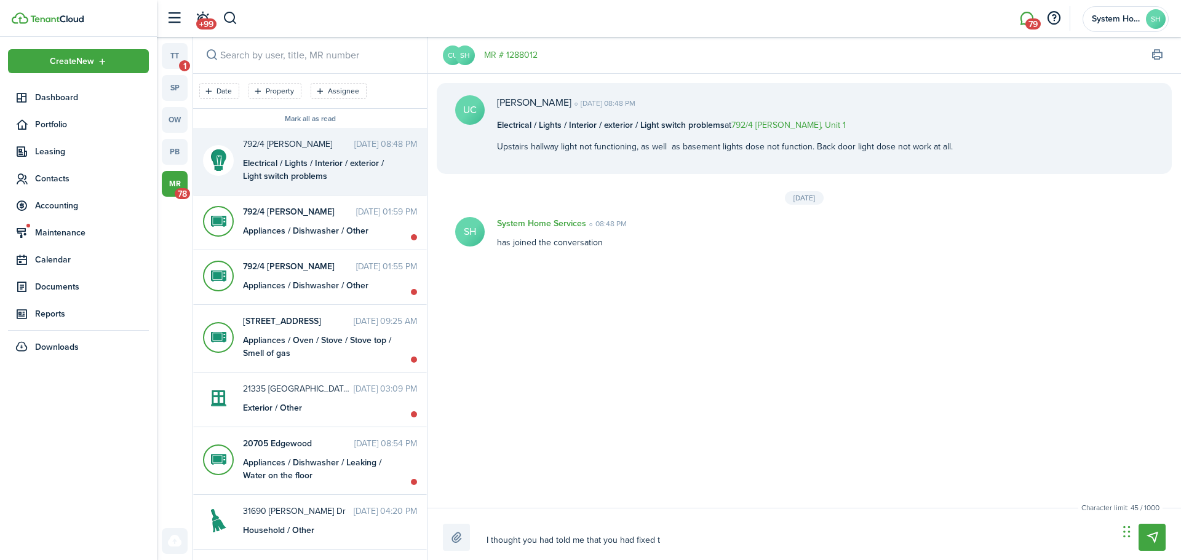
type textarea "I thought you had told me that you had fixed th"
type textarea "I thought you had told me that you had fixed the"
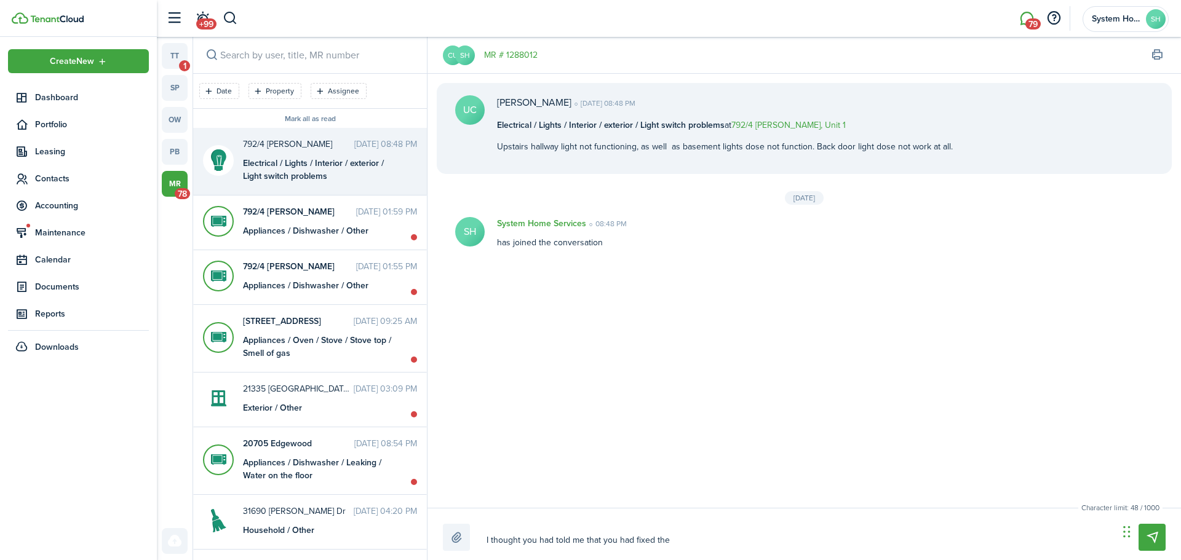
type textarea "I thought you had told me that you had fixed the l"
type textarea "I thought you had told me that you had fixed the li"
type textarea "I thought you had told me that you had fixed the lig"
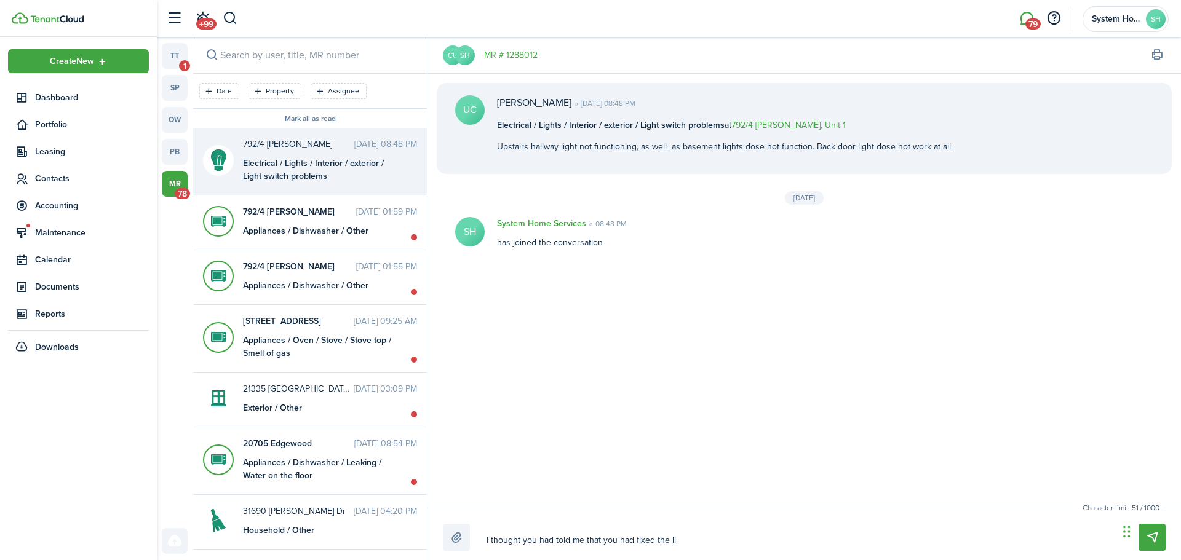
type textarea "I thought you had told me that you had fixed the lig"
type textarea "I thought you had told me that you had fixed the ligh"
type textarea "I thought you had told me that you had fixed the light"
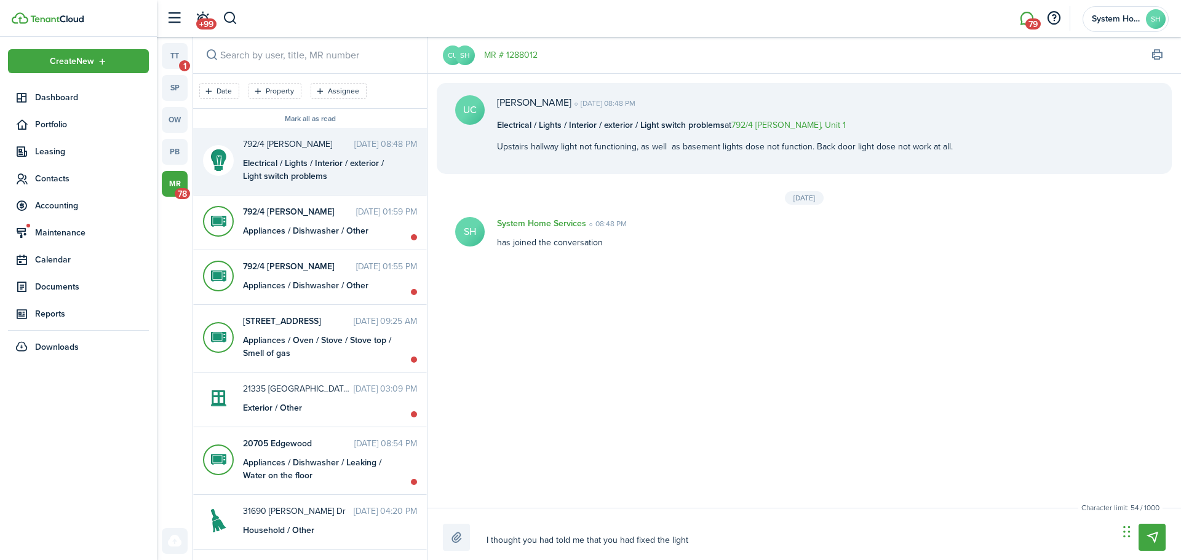
type textarea "I thought you had told me that you had fixed the lights"
type textarea "I thought you had told me that you had fixed the lights?"
